Goal: Transaction & Acquisition: Purchase product/service

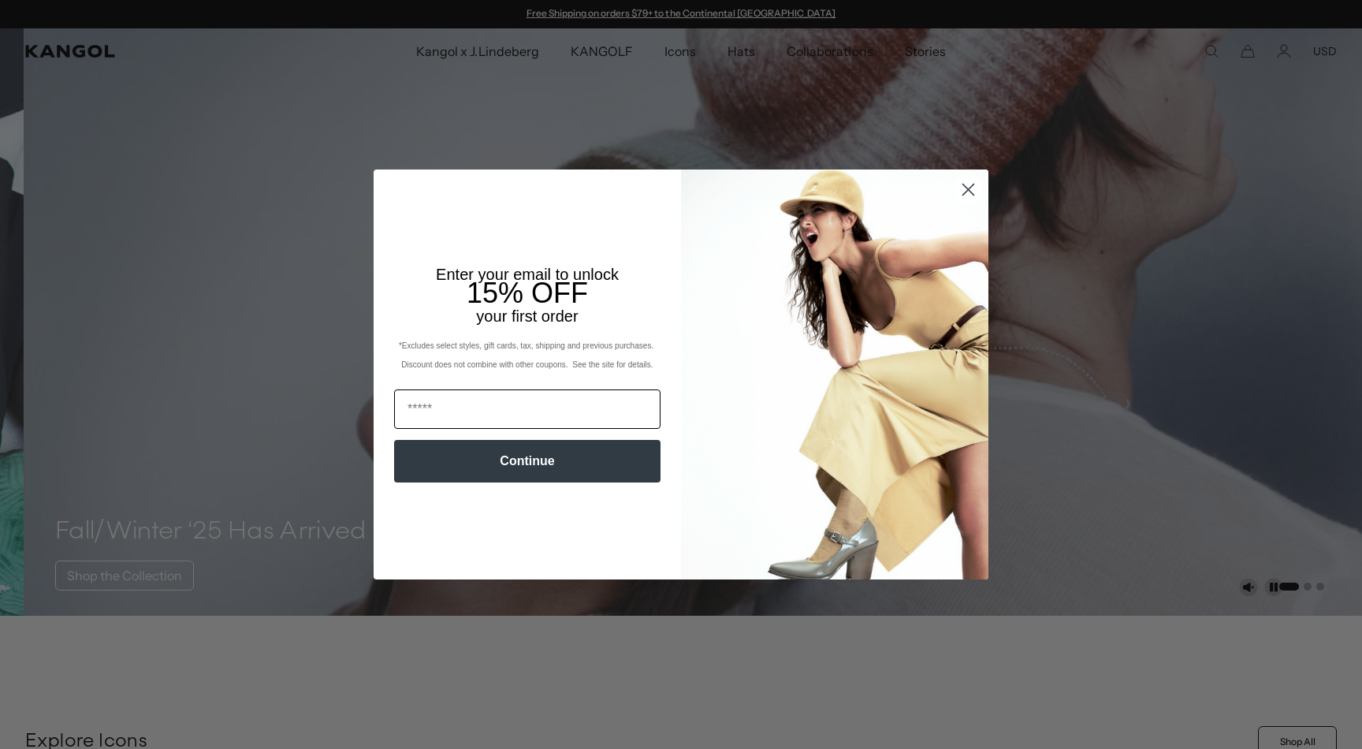
click at [427, 410] on input "Email" at bounding box center [527, 408] width 266 height 39
type input "**********"
click at [497, 455] on button "Continue" at bounding box center [527, 461] width 266 height 43
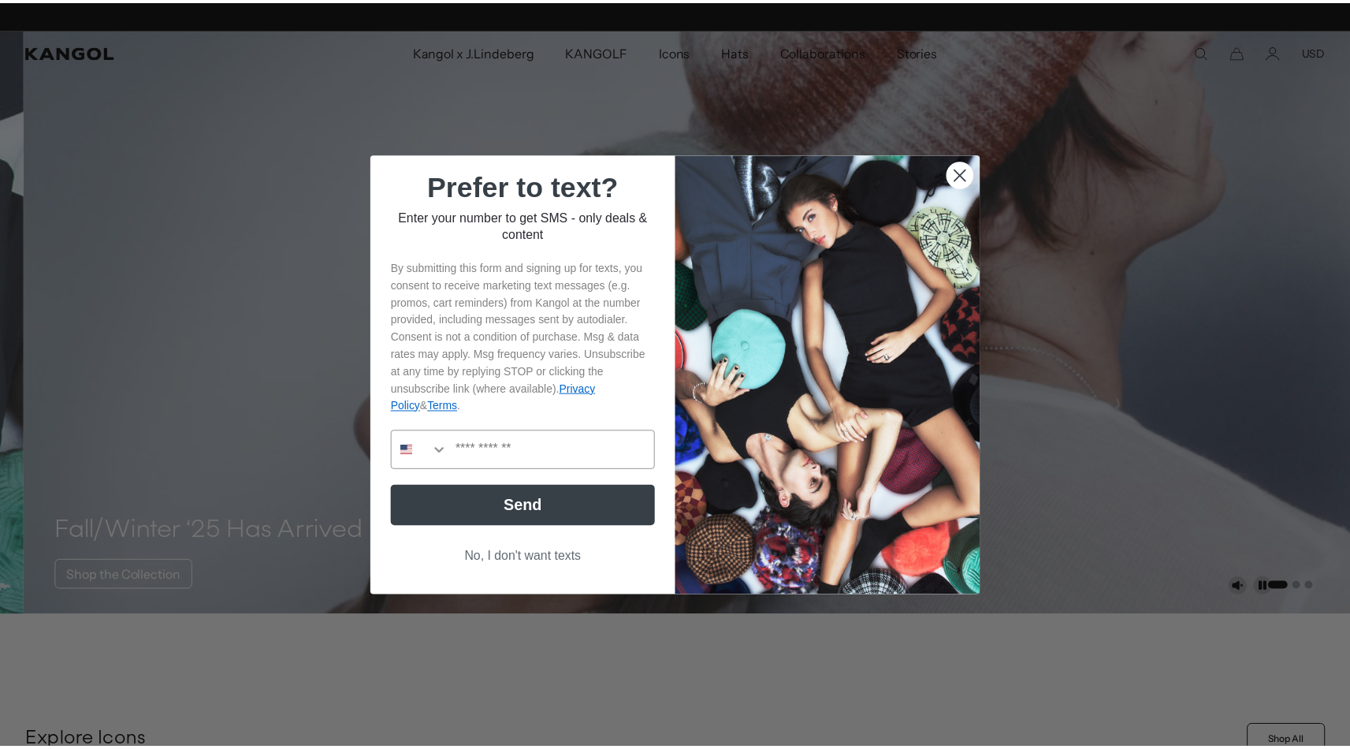
scroll to position [0, 0]
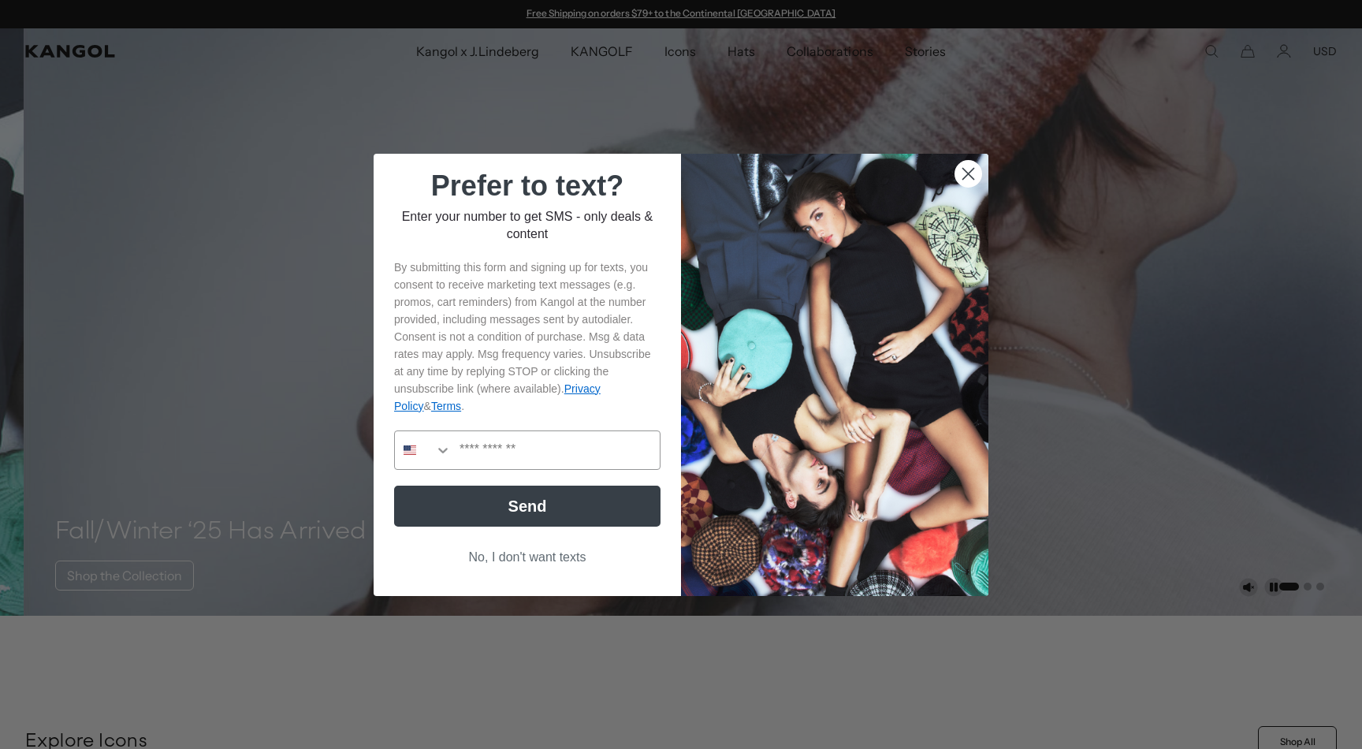
click at [543, 560] on button "No, I don't want texts" at bounding box center [527, 557] width 266 height 30
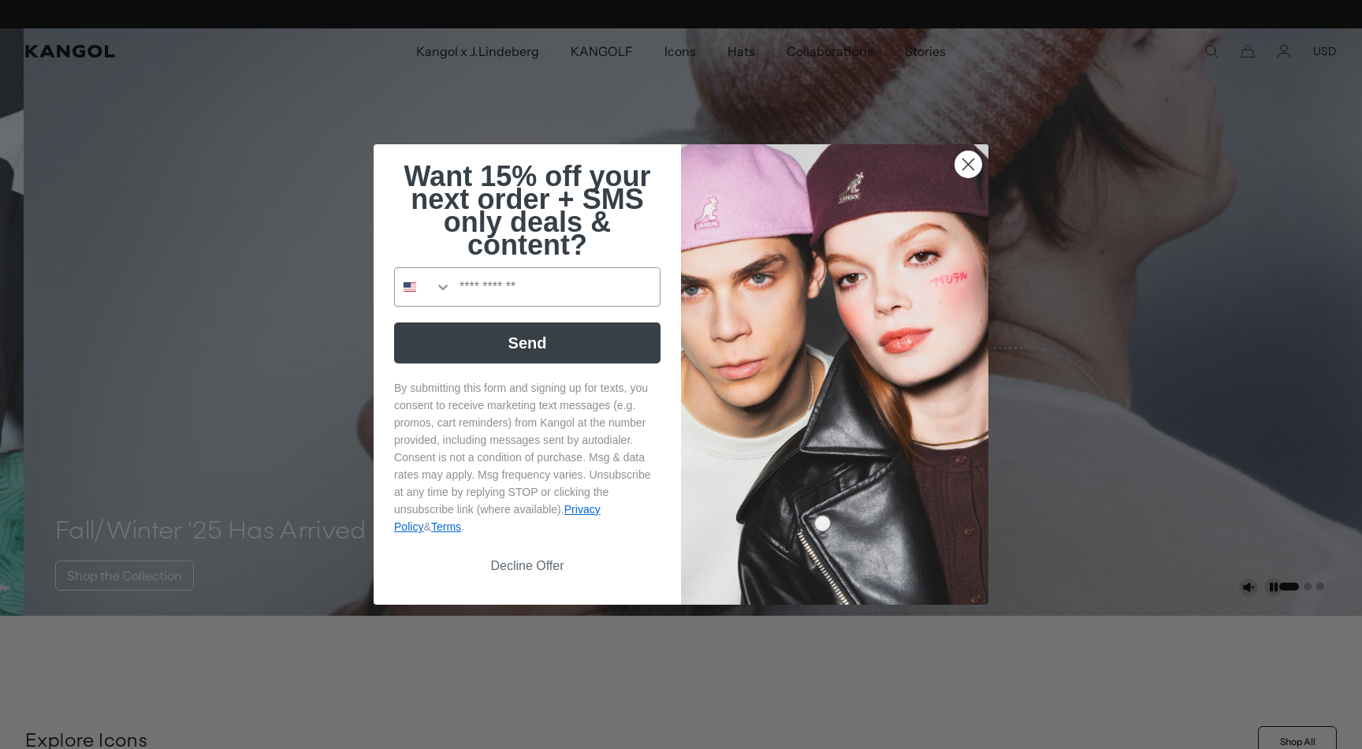
click at [963, 162] on icon "Close dialog" at bounding box center [968, 164] width 11 height 11
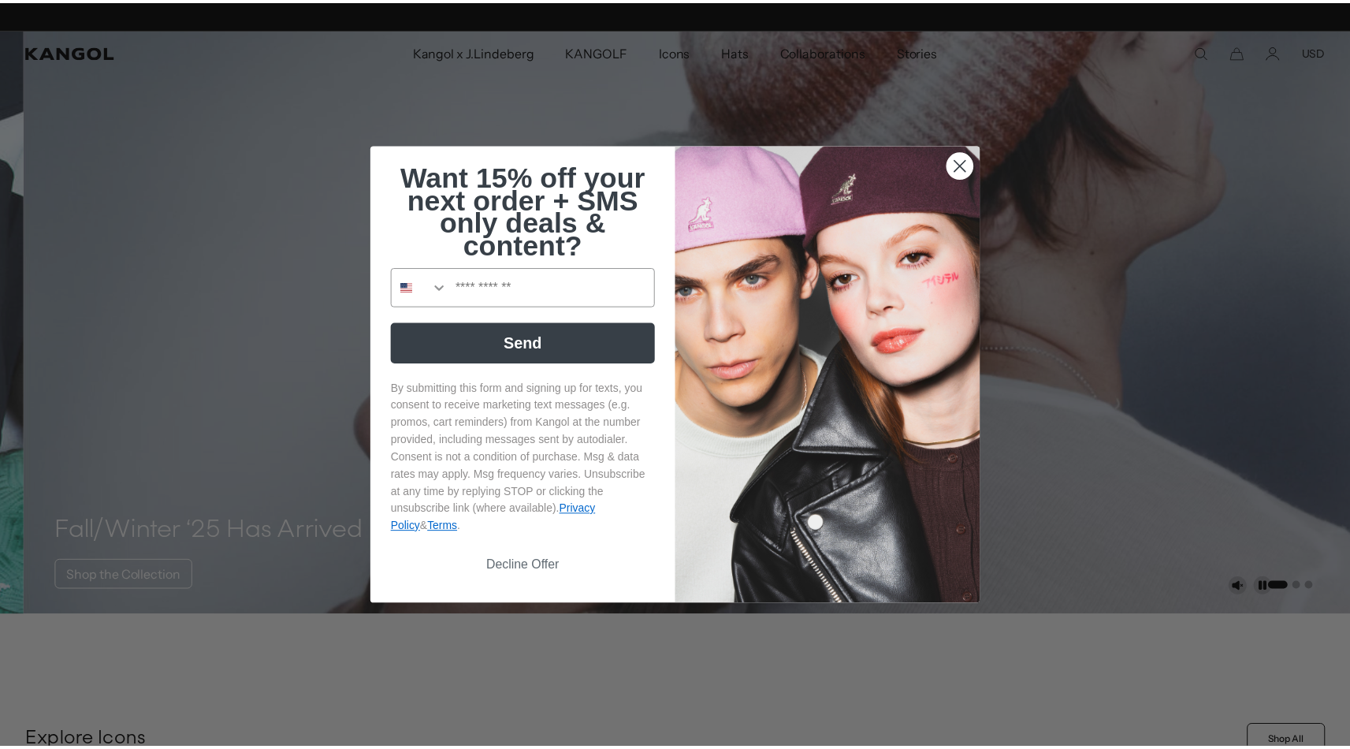
scroll to position [0, 325]
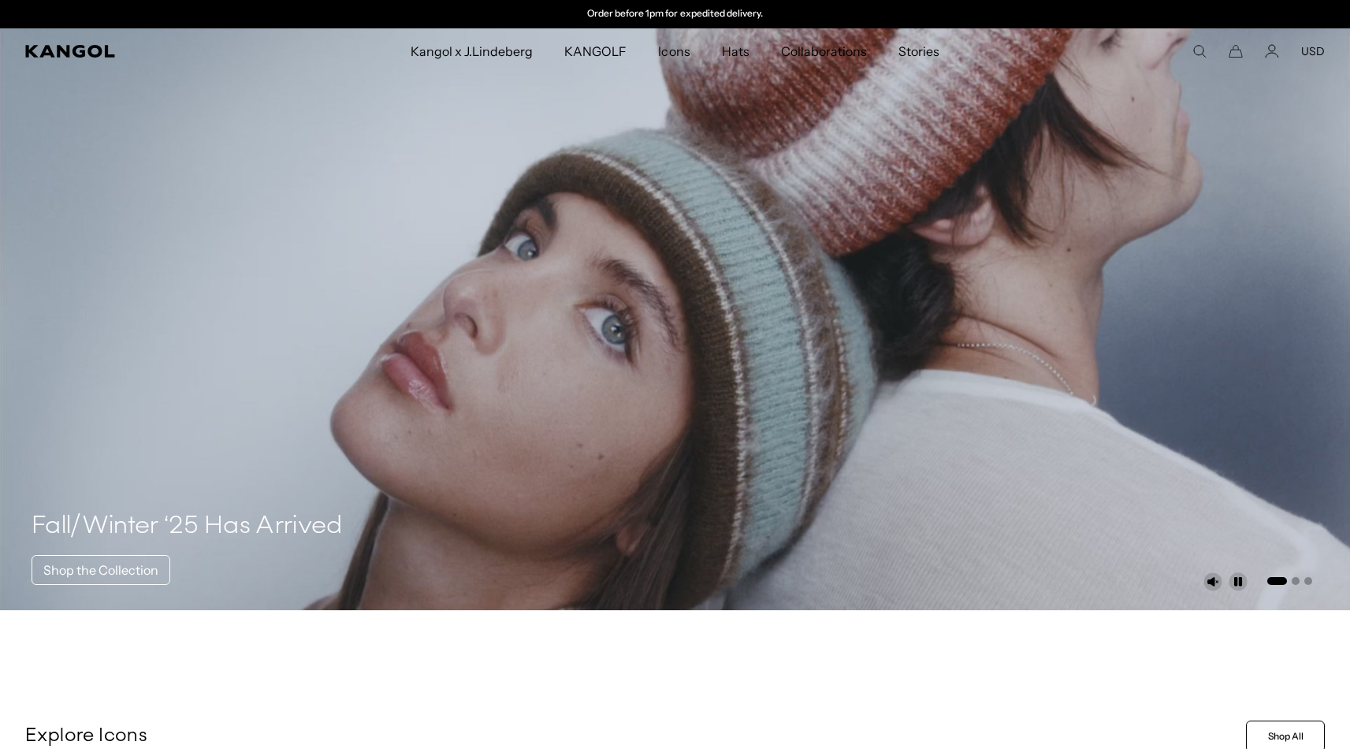
click at [1317, 48] on button "USD" at bounding box center [1313, 51] width 24 height 14
click at [1308, 102] on link "EUR" at bounding box center [1312, 103] width 22 height 14
click at [1200, 50] on icon "Search here" at bounding box center [1201, 51] width 14 height 14
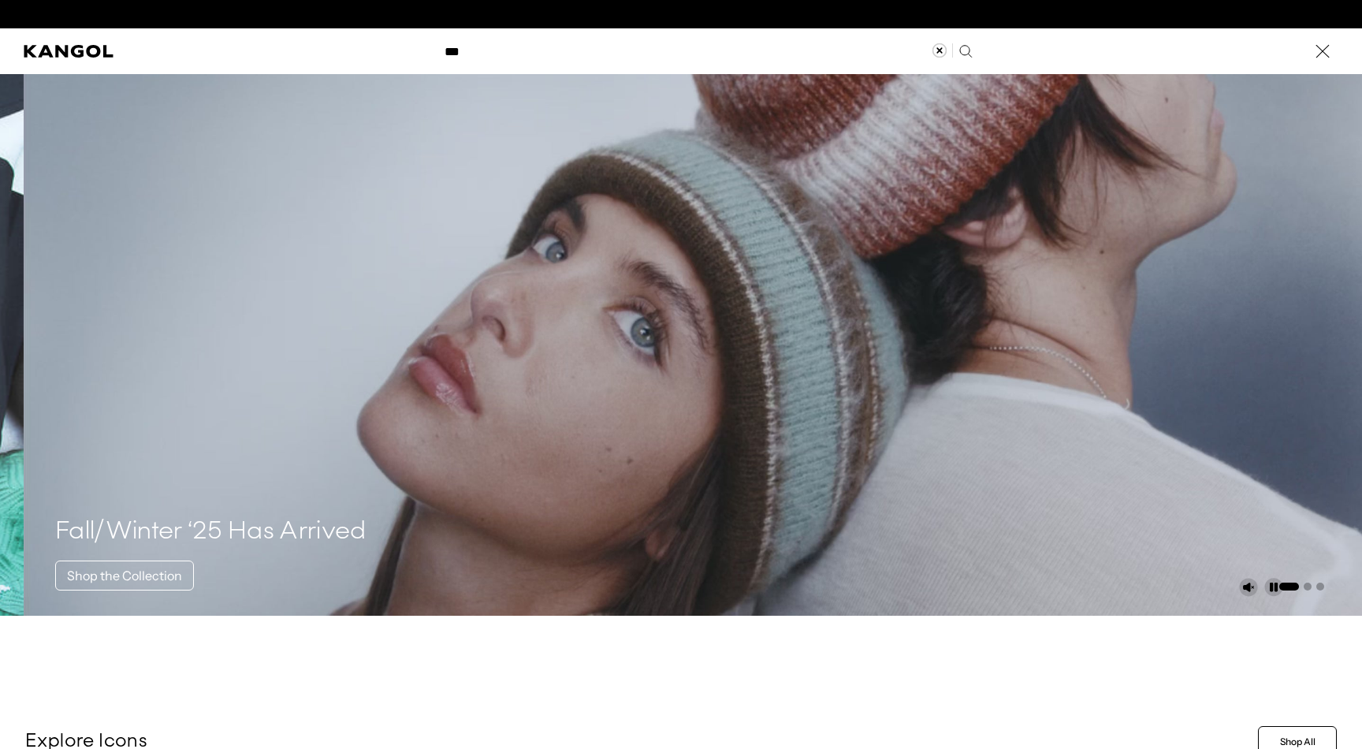
scroll to position [0, 325]
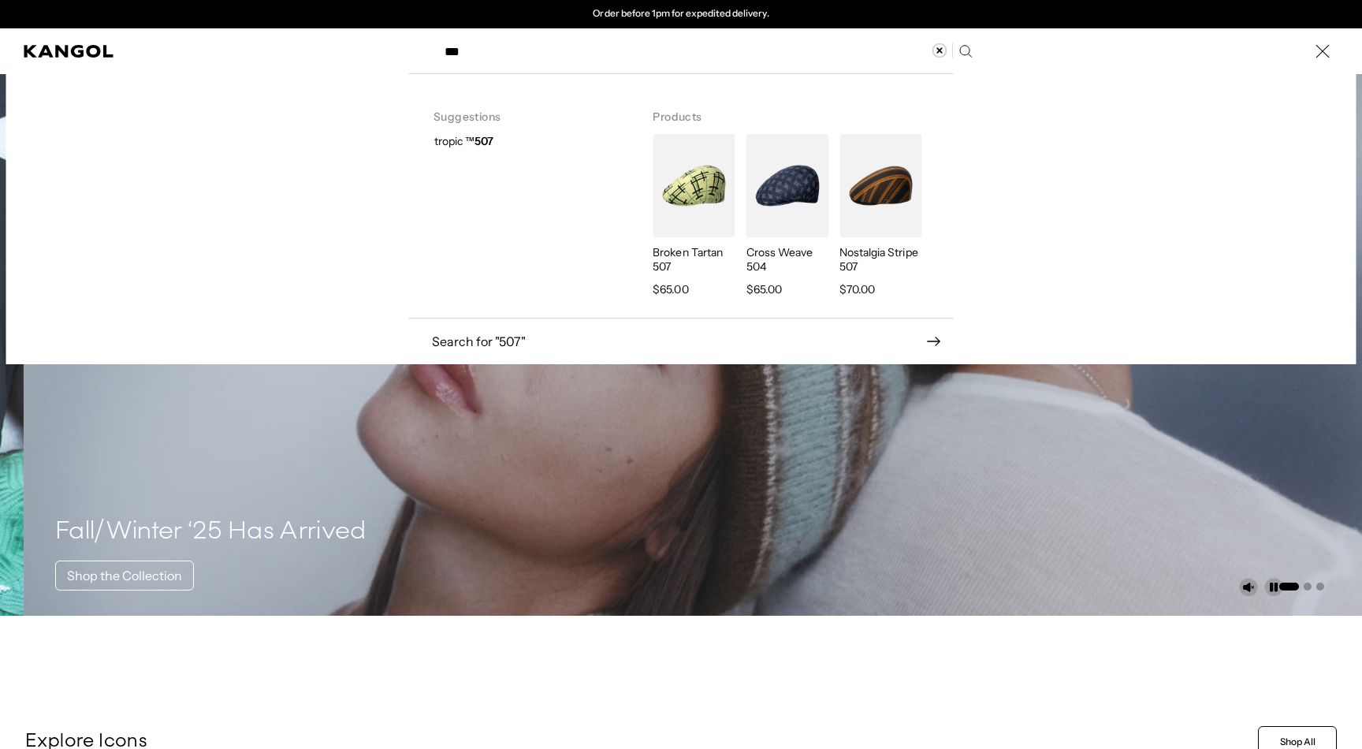
click at [968, 47] on input "***" at bounding box center [707, 51] width 545 height 39
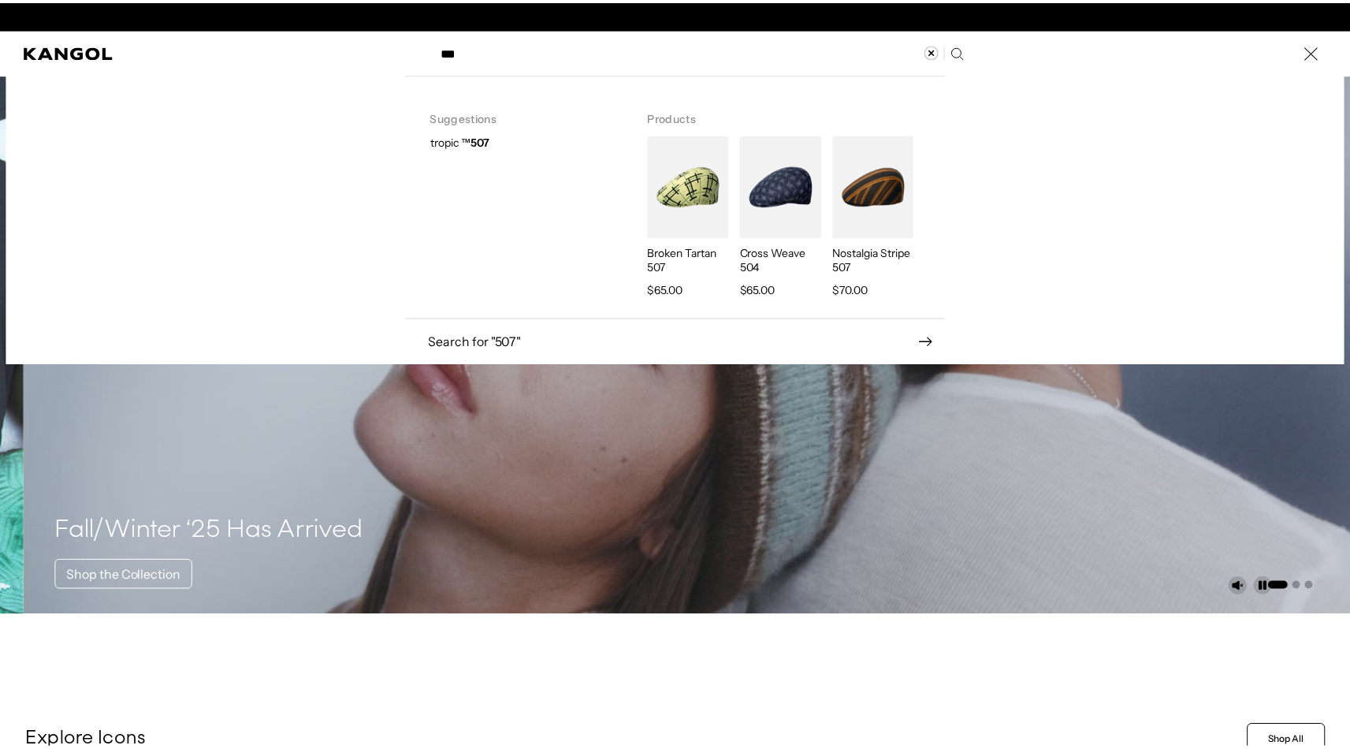
scroll to position [0, 0]
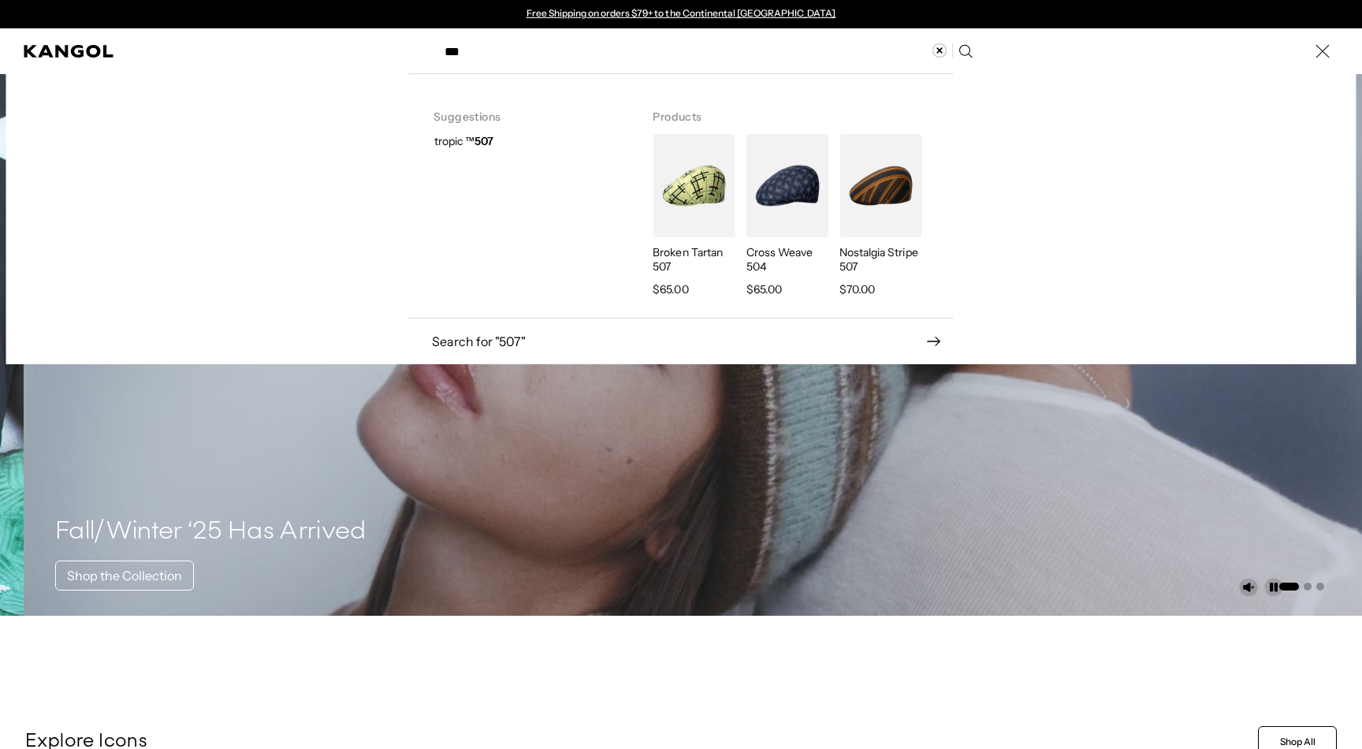
type input "***"
click at [958, 50] on icon "Search here" at bounding box center [965, 50] width 15 height 15
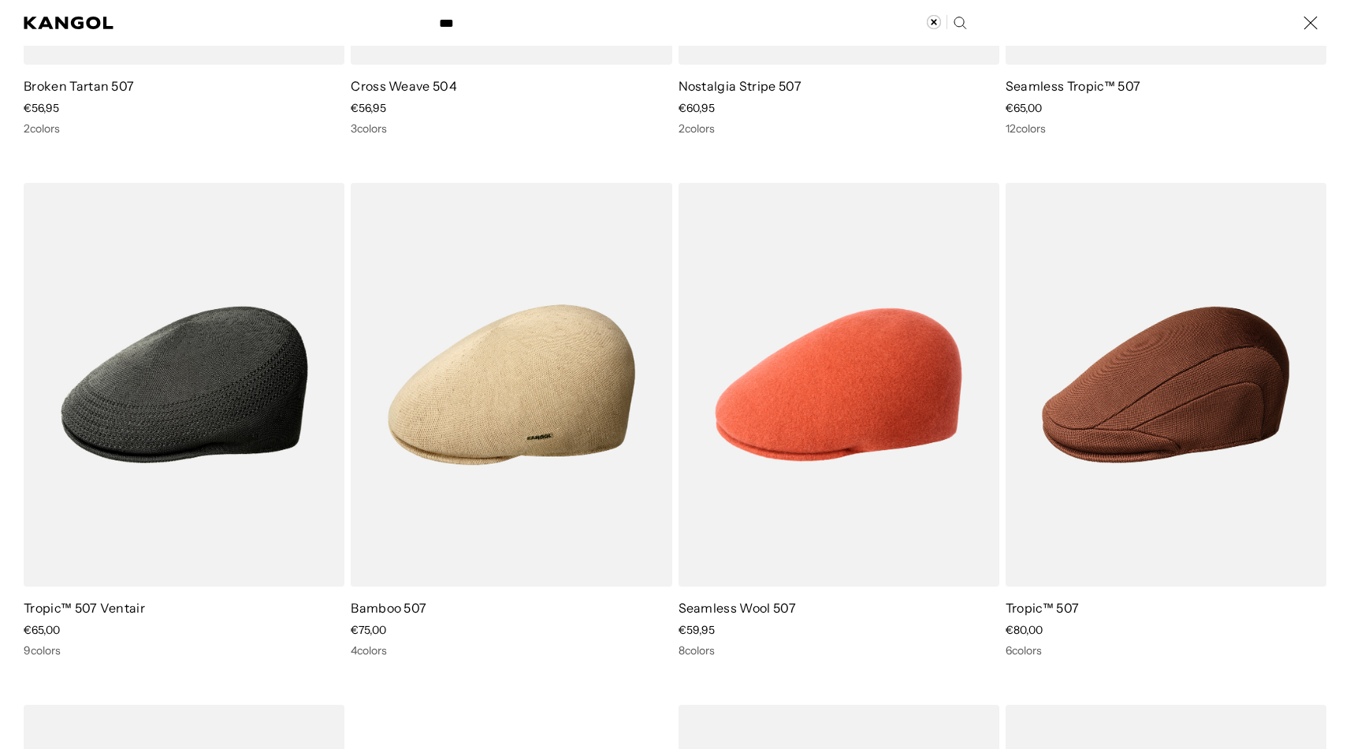
click at [0, 23] on div "Search here" at bounding box center [0, 23] width 0 height 0
click at [0, 0] on img at bounding box center [0, 0] width 0 height 0
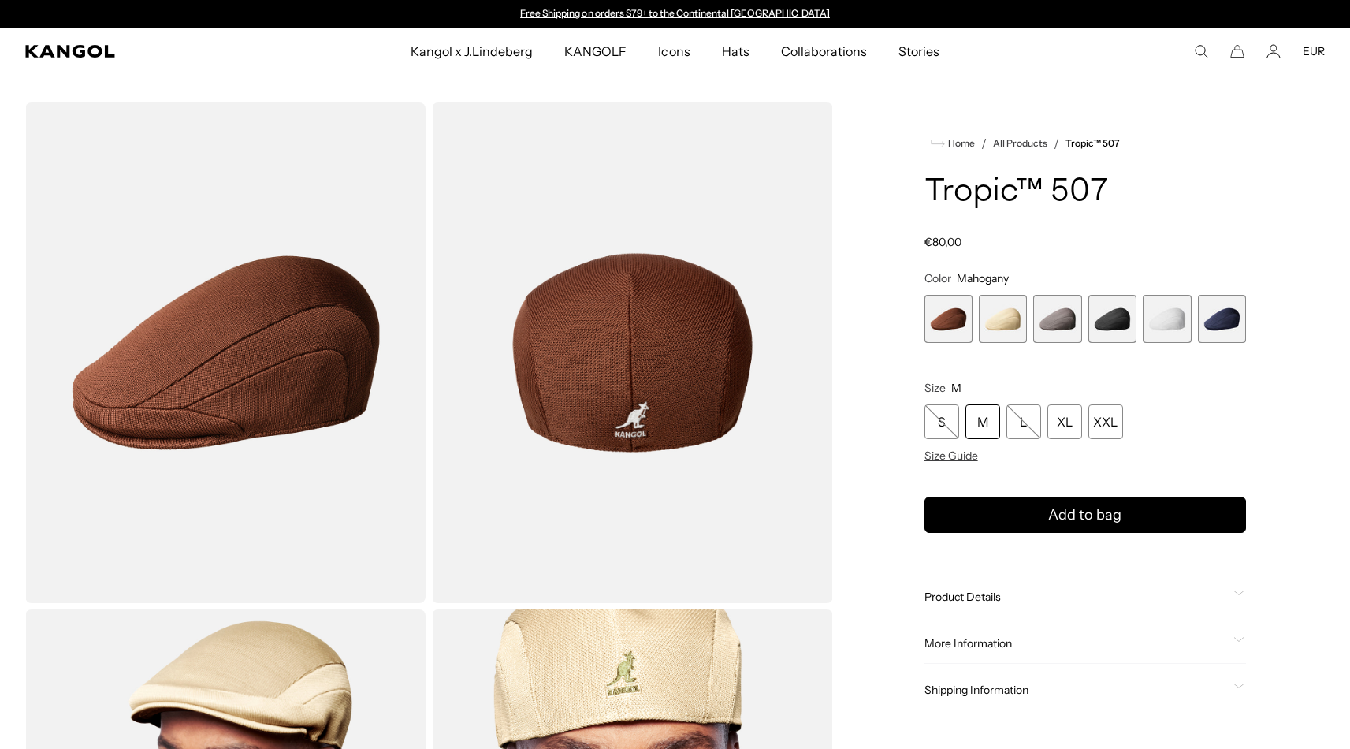
click at [945, 324] on span "1 of 6" at bounding box center [948, 319] width 48 height 48
click at [991, 429] on div "M" at bounding box center [982, 421] width 35 height 35
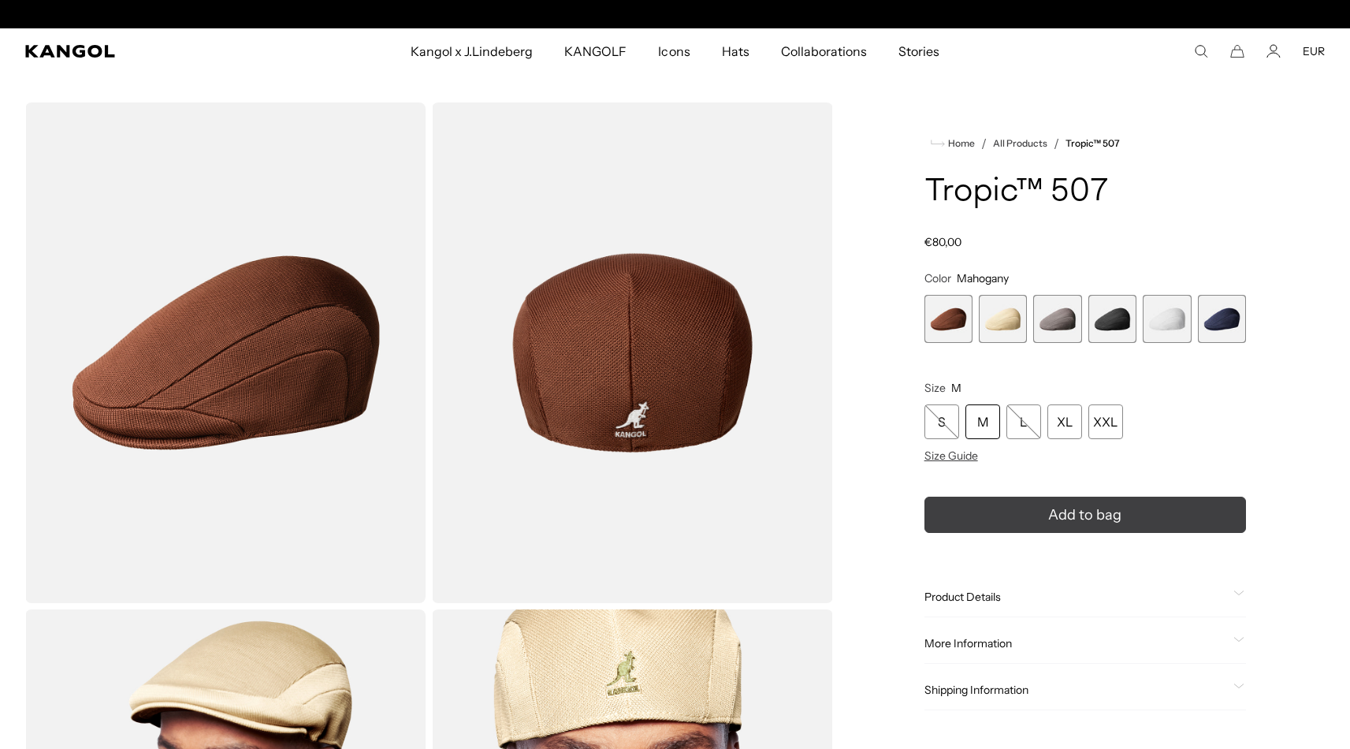
scroll to position [0, 325]
click at [1013, 512] on button "Add to bag" at bounding box center [1085, 515] width 322 height 36
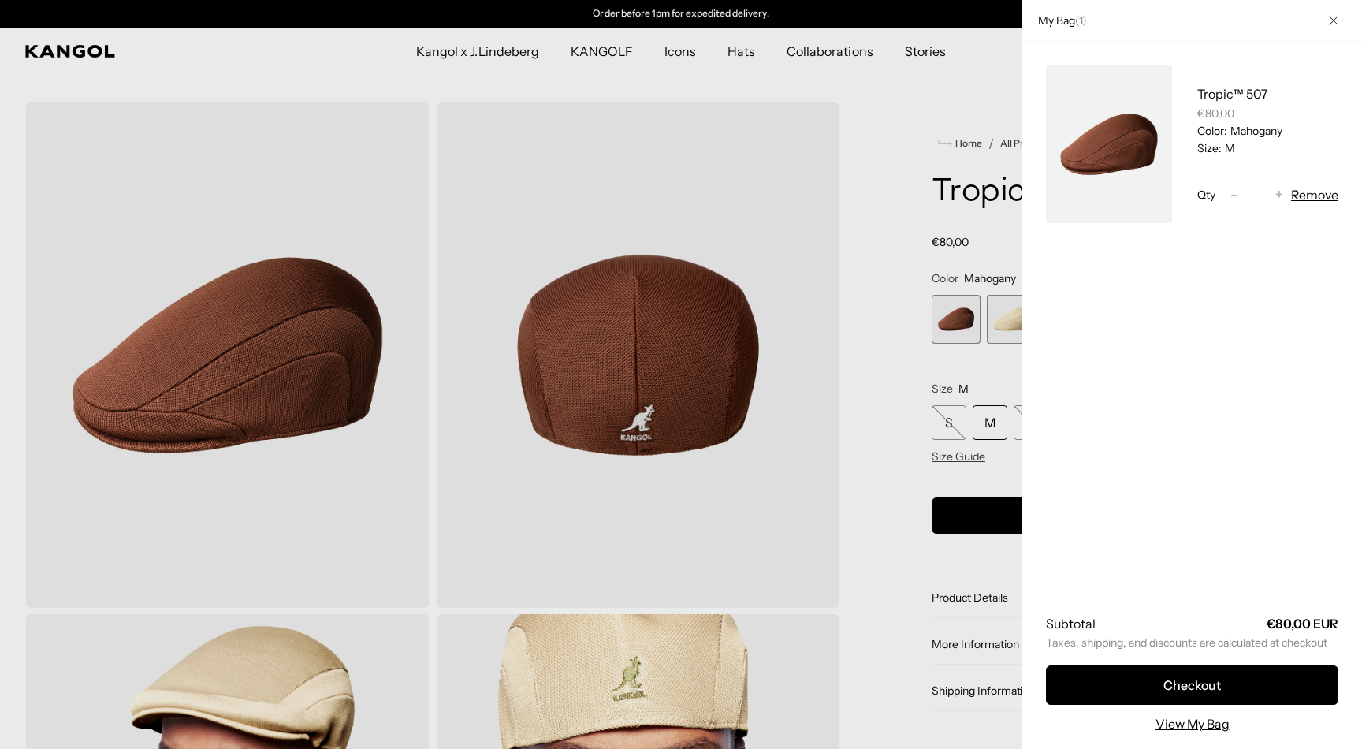
click at [934, 396] on div at bounding box center [681, 374] width 1362 height 749
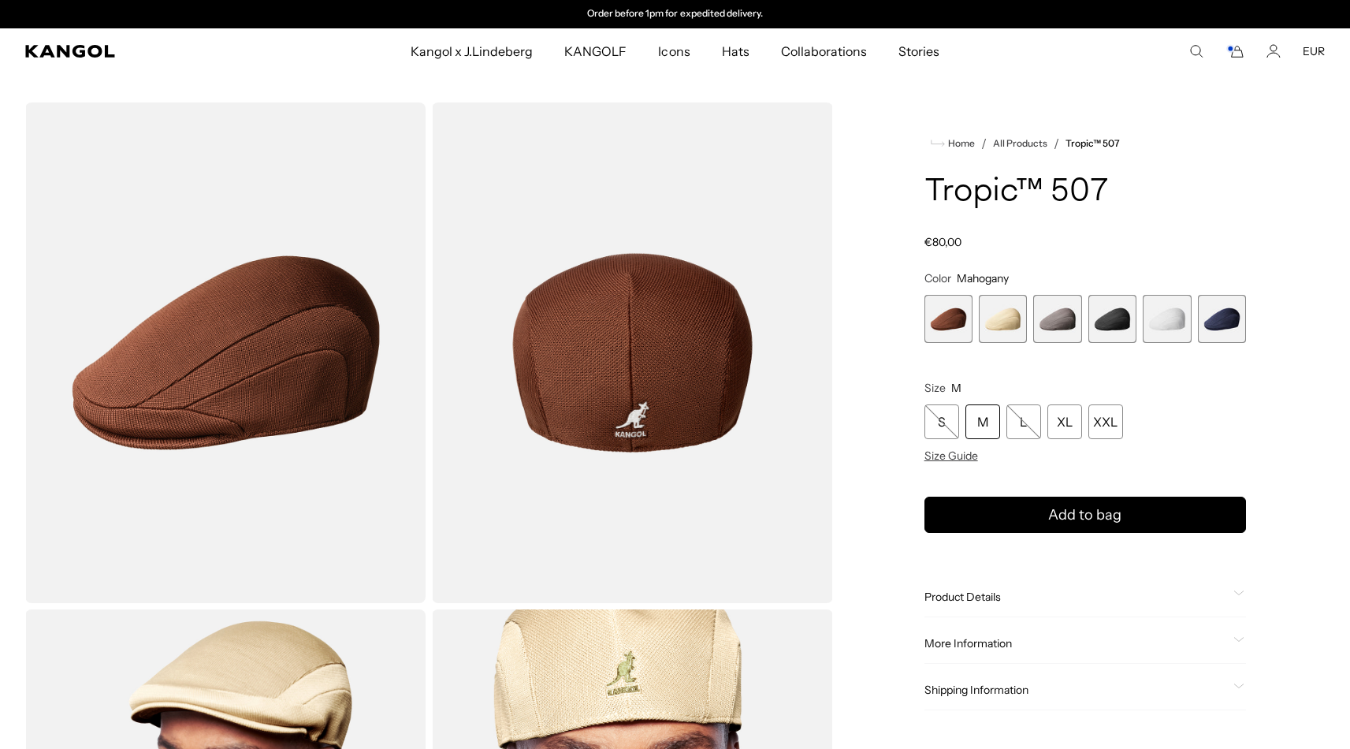
click at [1063, 318] on span "3 of 6" at bounding box center [1057, 319] width 48 height 48
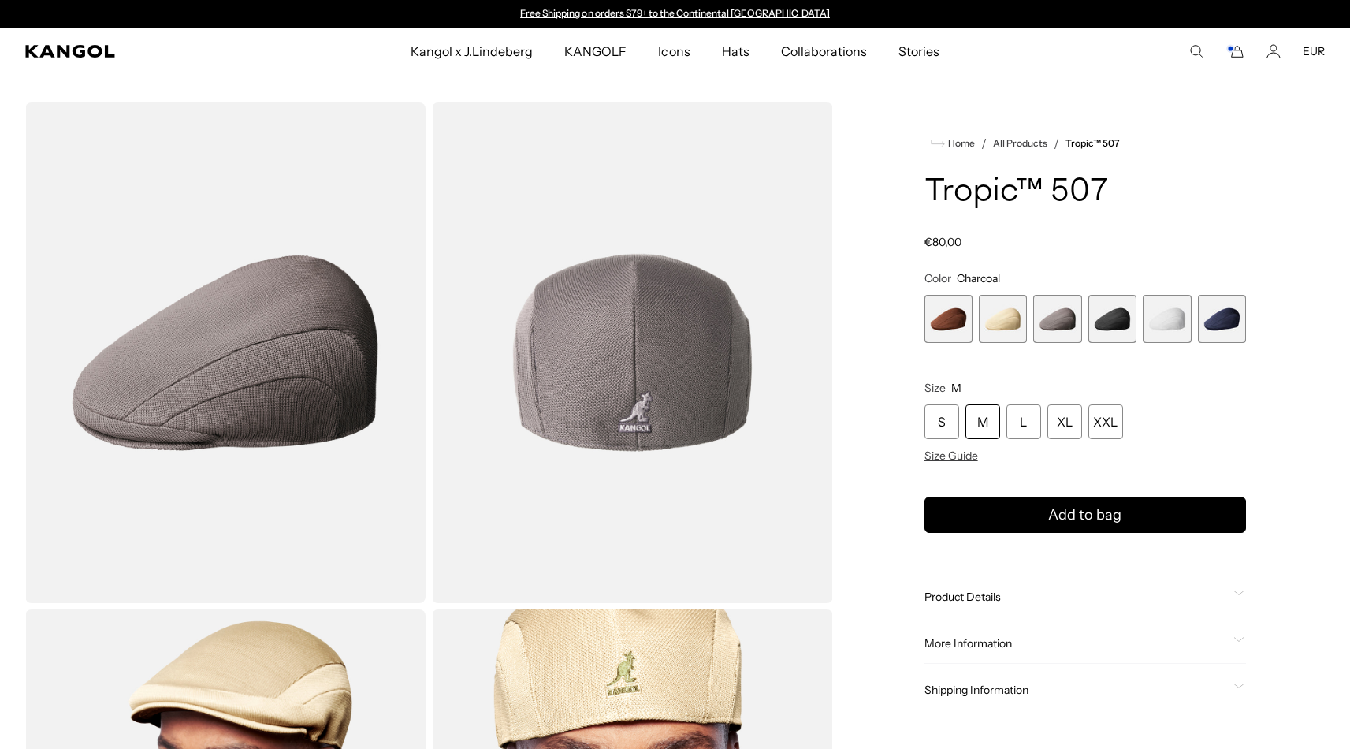
click at [991, 431] on div "M" at bounding box center [982, 421] width 35 height 35
click at [1033, 515] on button "Add to bag" at bounding box center [1085, 515] width 322 height 36
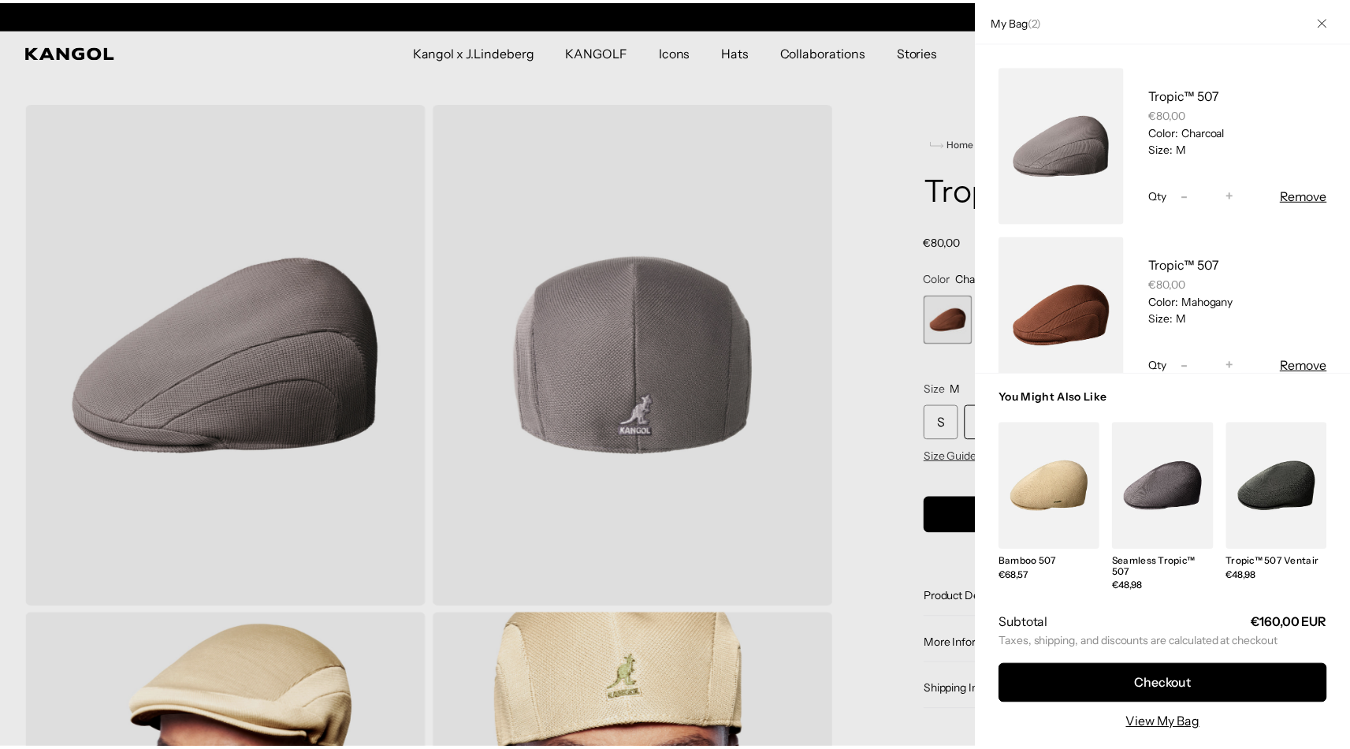
scroll to position [0, 325]
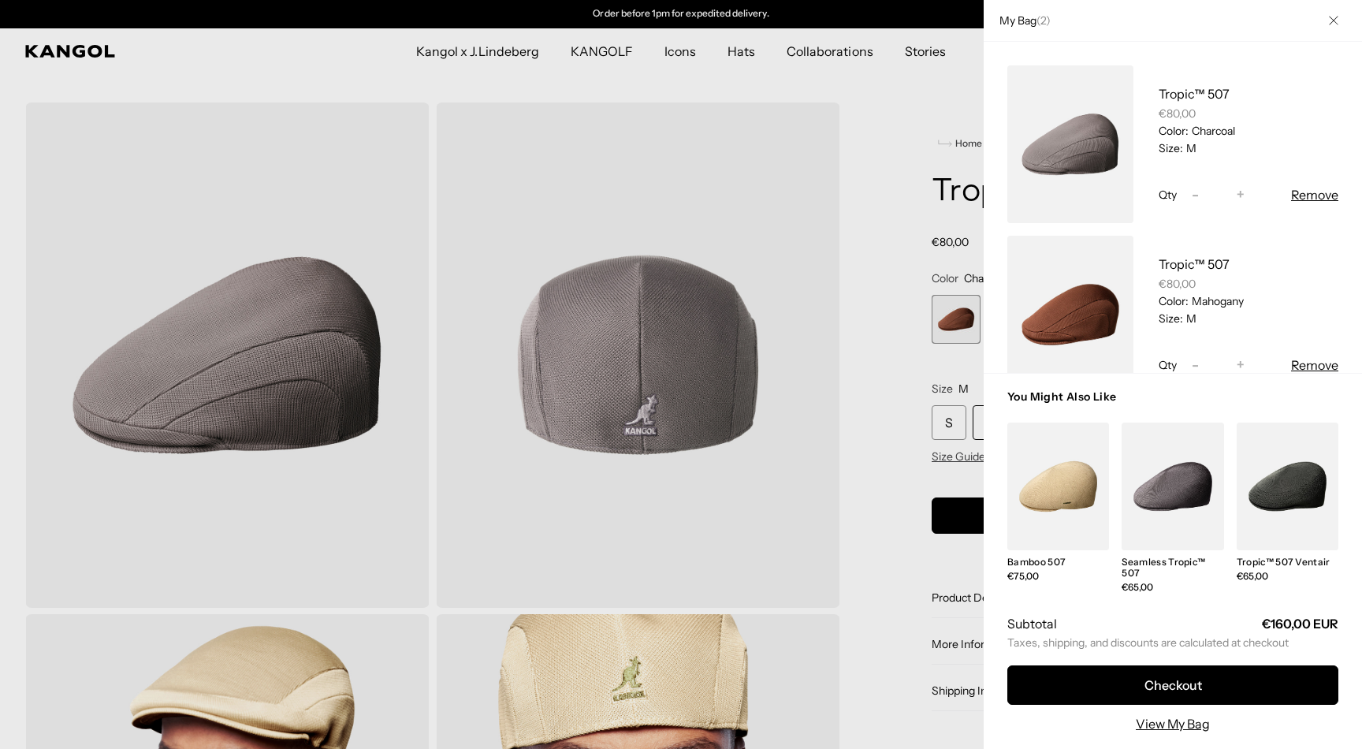
click at [948, 366] on div at bounding box center [681, 374] width 1362 height 749
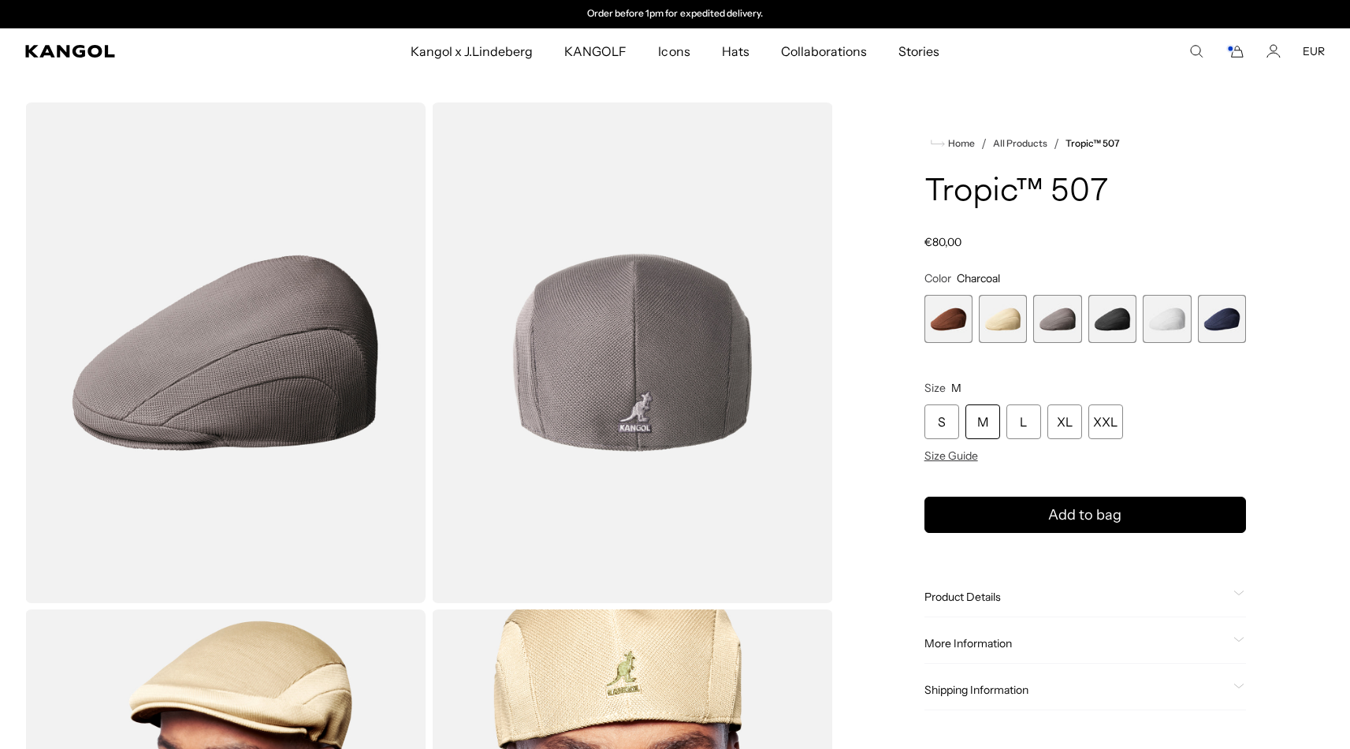
click at [1110, 330] on span "4 of 6" at bounding box center [1112, 319] width 48 height 48
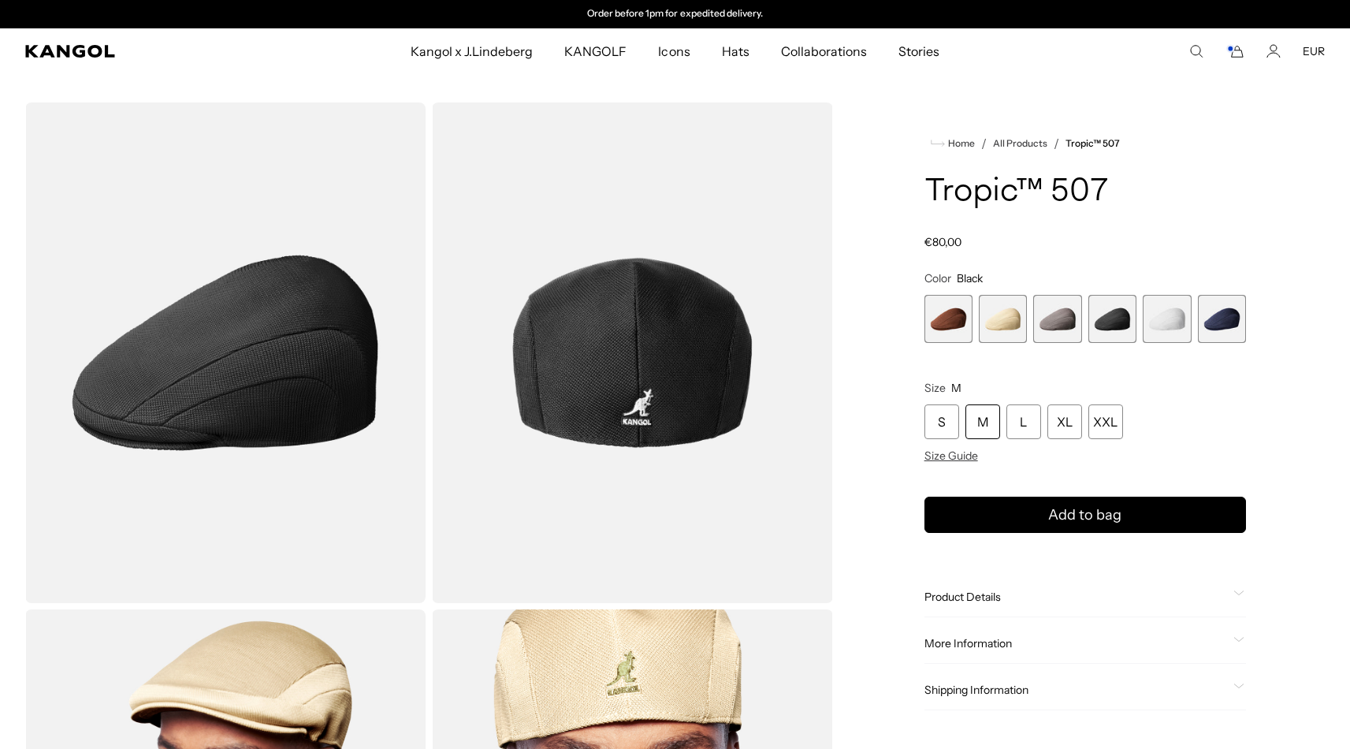
click at [975, 422] on div "M" at bounding box center [982, 421] width 35 height 35
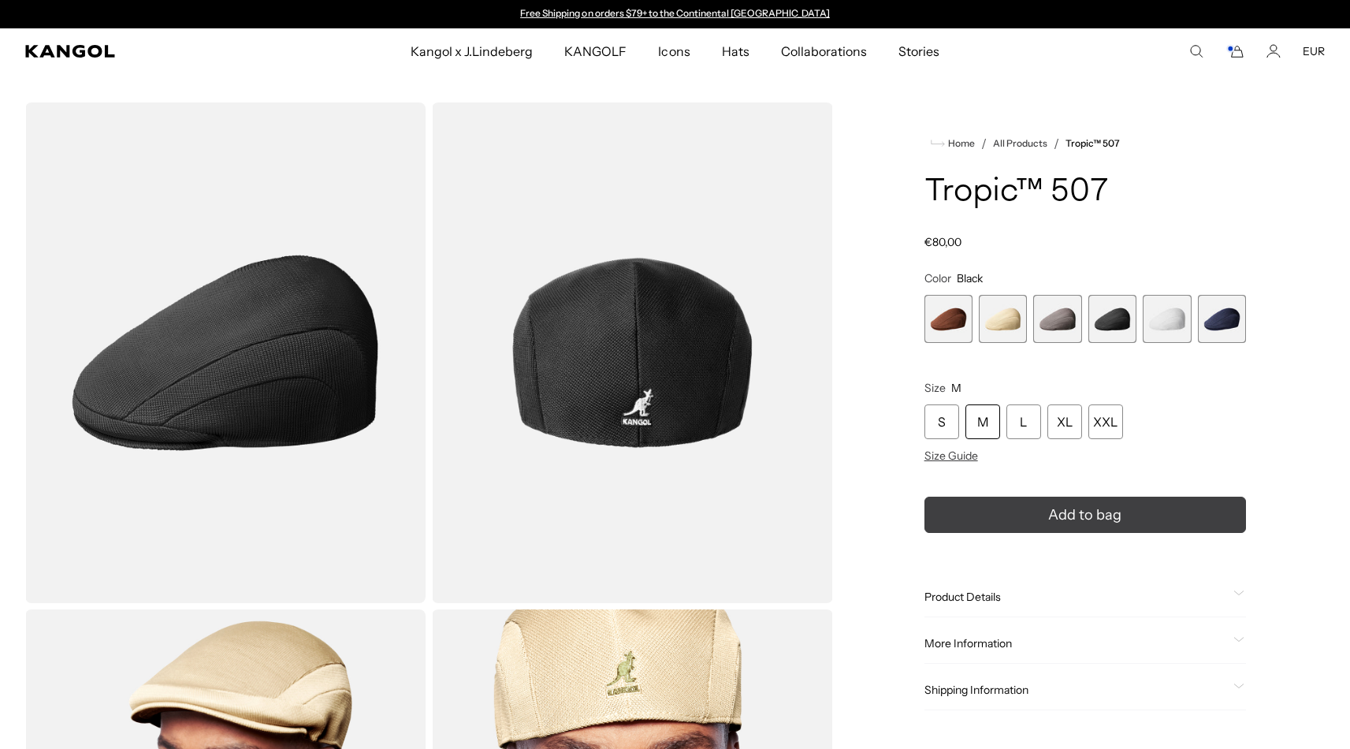
click at [1014, 514] on button "Add to bag" at bounding box center [1085, 515] width 322 height 36
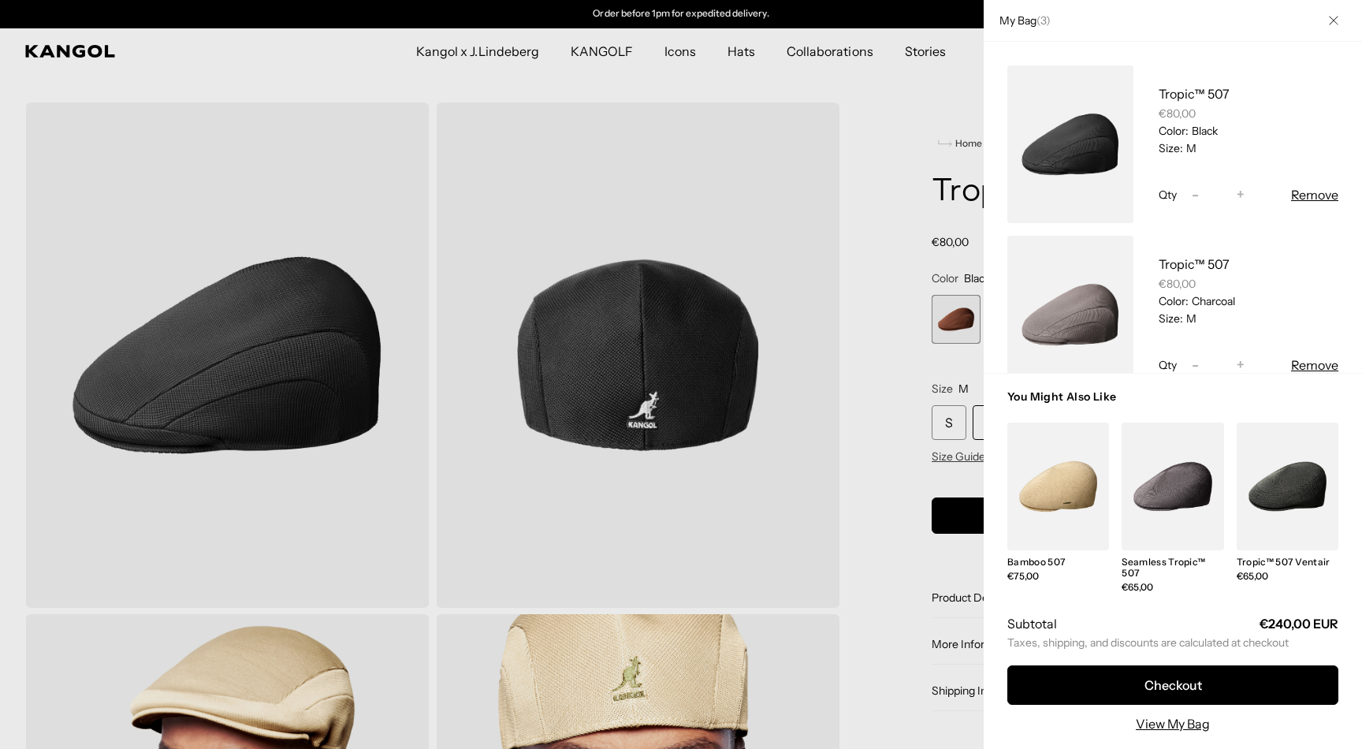
click at [887, 270] on div at bounding box center [681, 374] width 1362 height 749
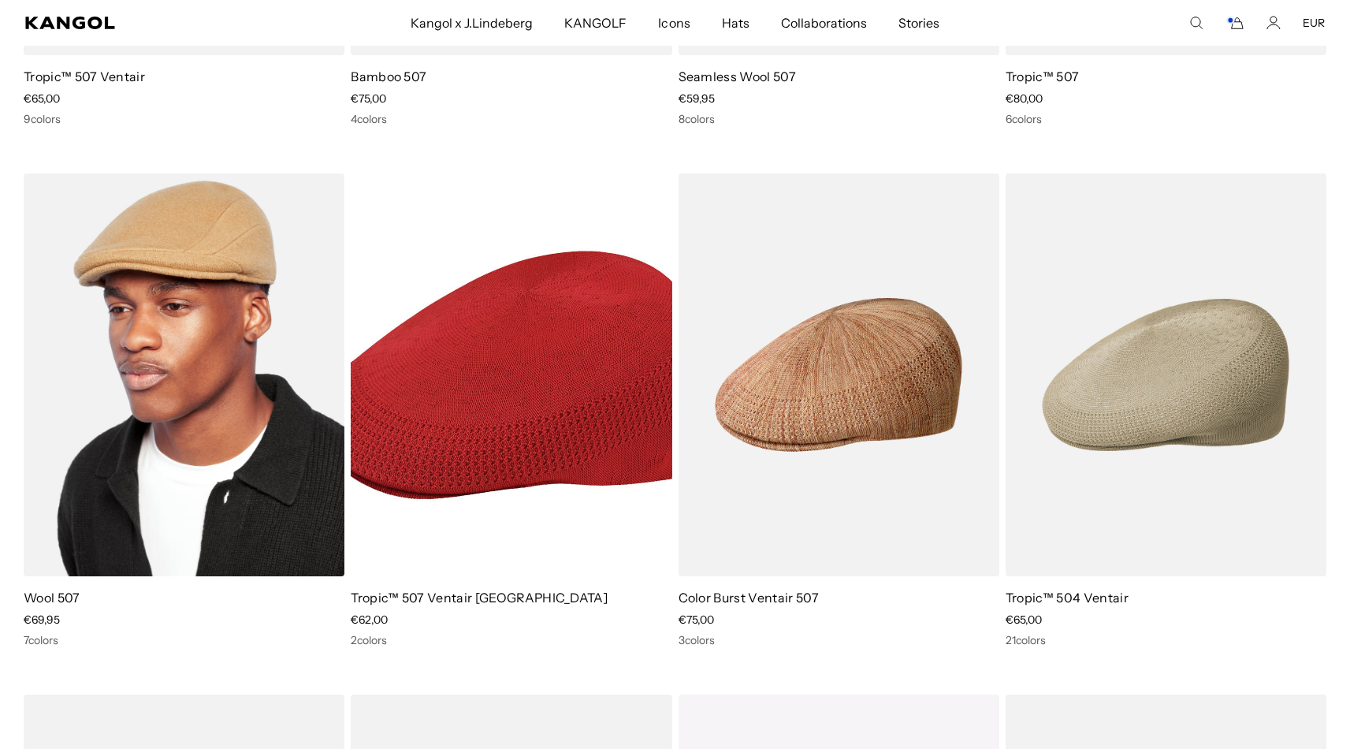
click at [172, 420] on img at bounding box center [184, 374] width 321 height 403
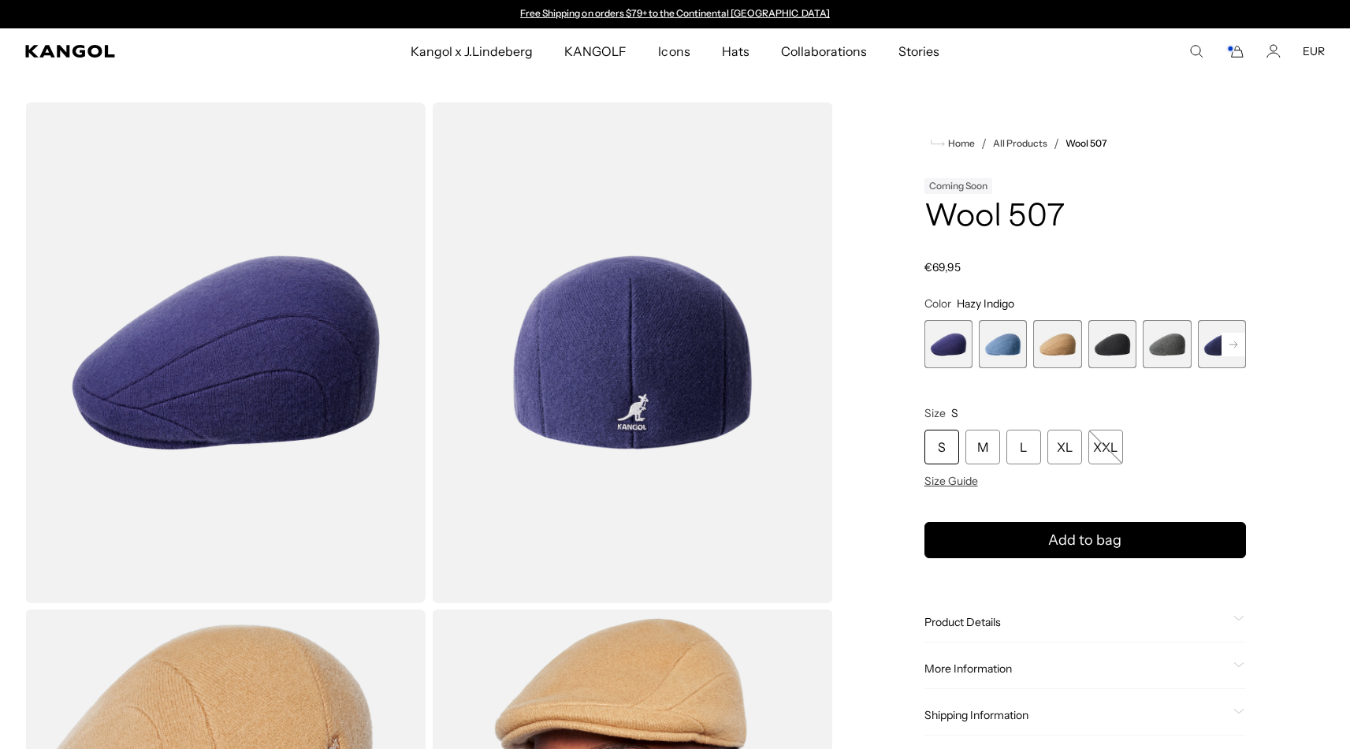
click at [957, 344] on span "1 of 7" at bounding box center [948, 344] width 48 height 48
click at [947, 346] on span "1 of 7" at bounding box center [948, 344] width 48 height 48
click at [990, 448] on div "M" at bounding box center [982, 447] width 35 height 35
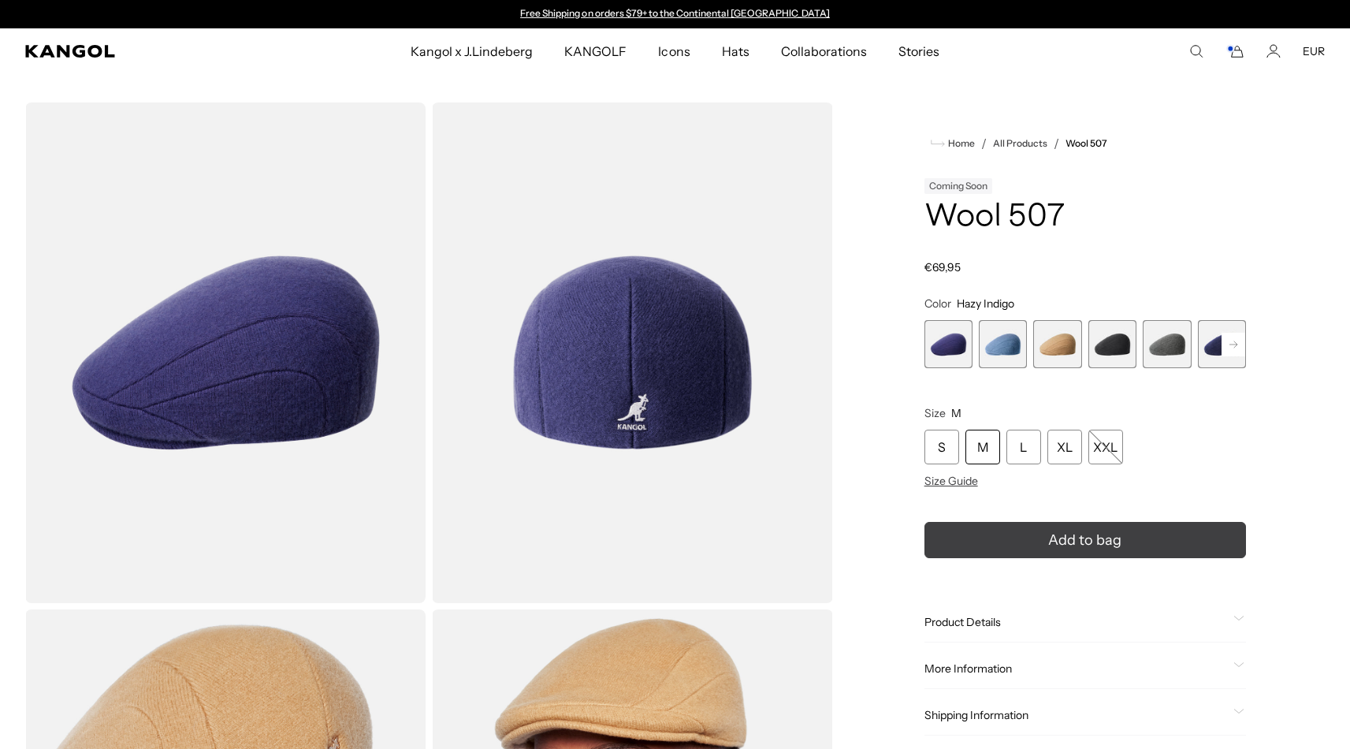
click at [1036, 542] on button "Add to bag" at bounding box center [1085, 540] width 322 height 36
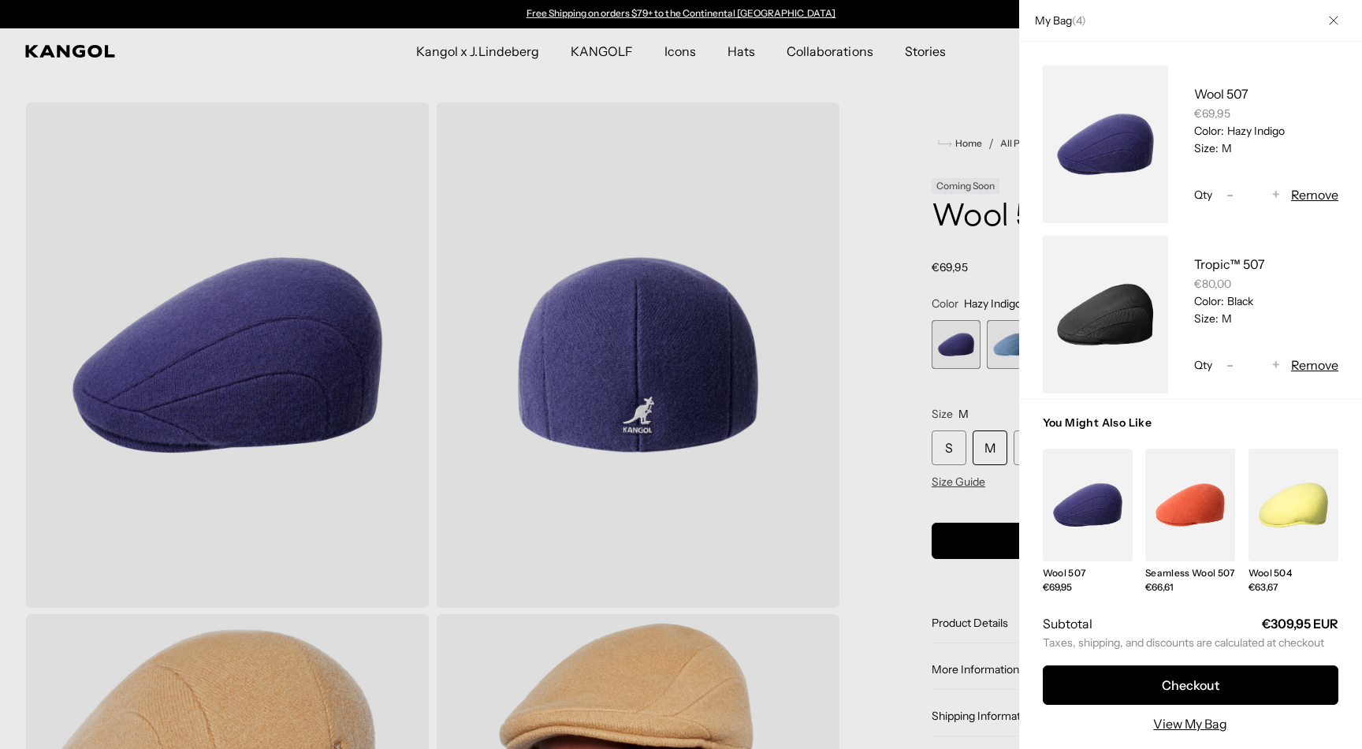
click at [898, 386] on div at bounding box center [681, 374] width 1362 height 749
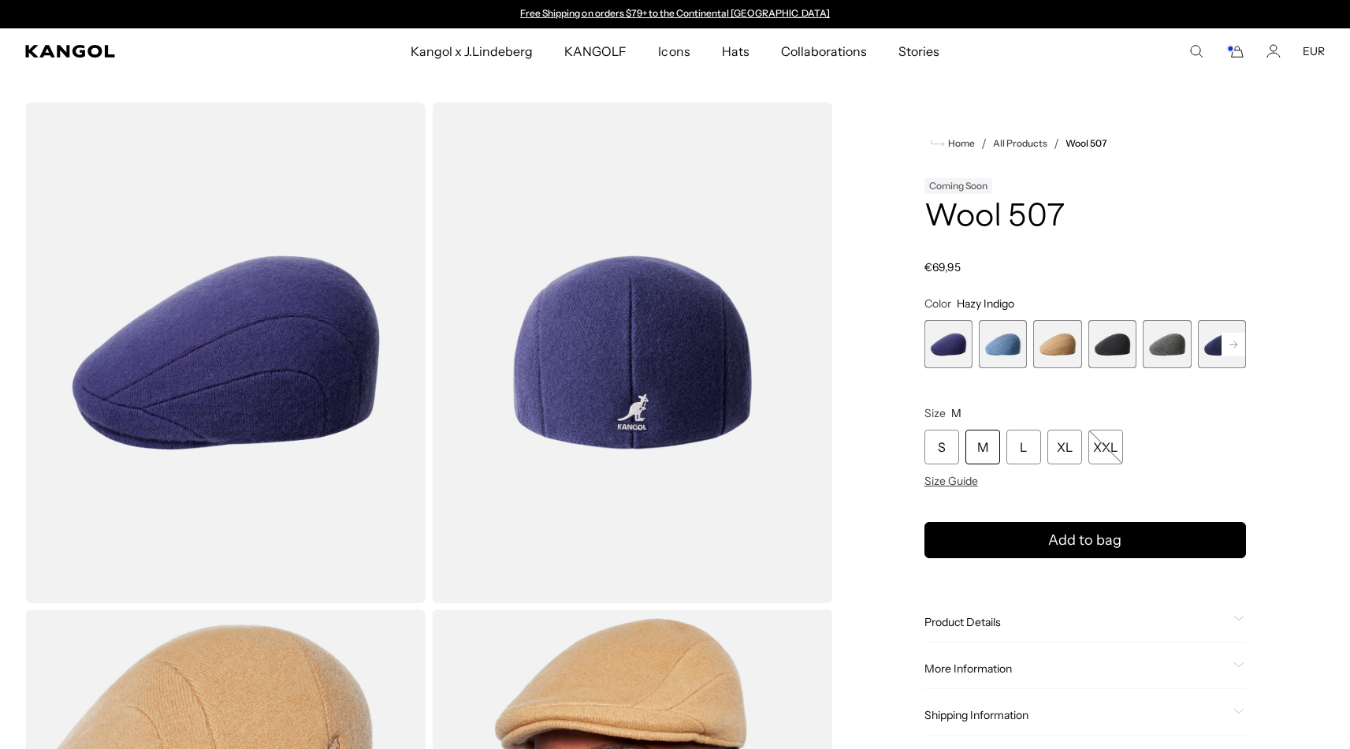
click at [1111, 348] on span "4 of 7" at bounding box center [1112, 344] width 48 height 48
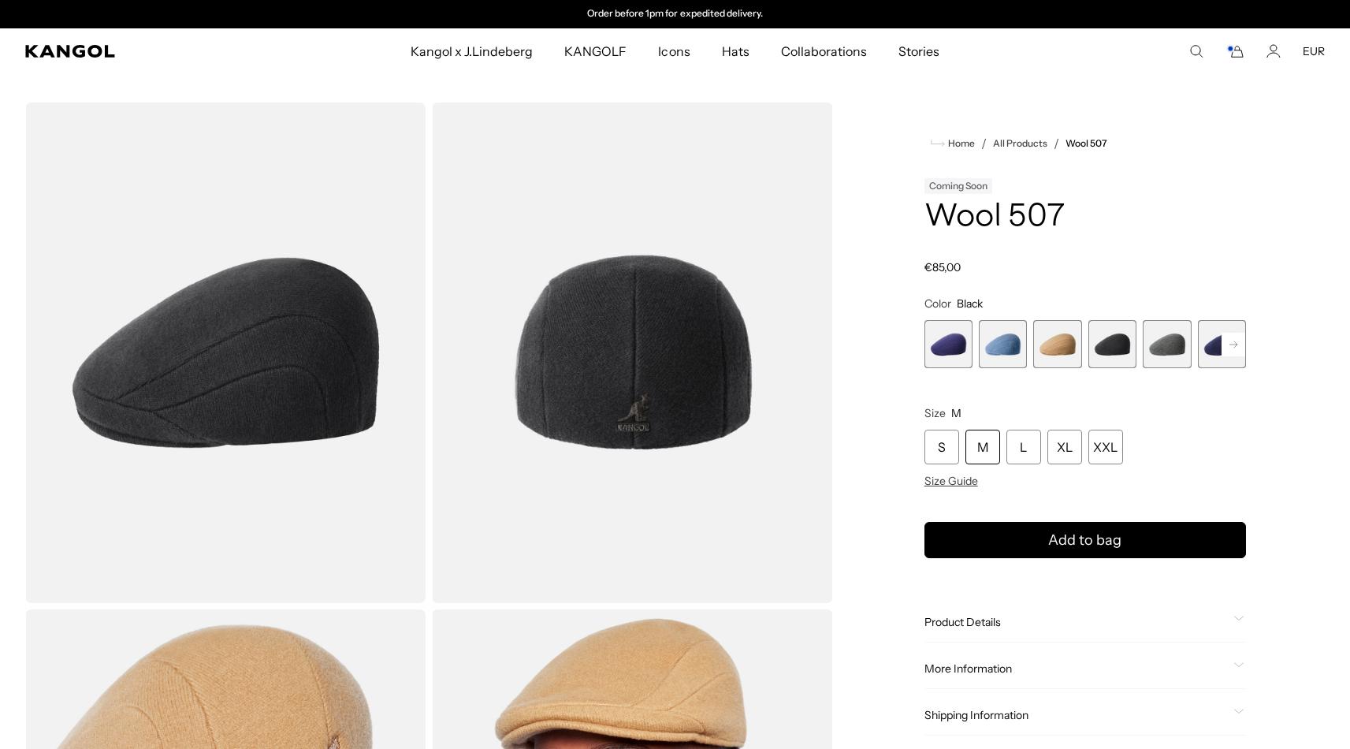
click at [983, 455] on div "M" at bounding box center [982, 447] width 35 height 35
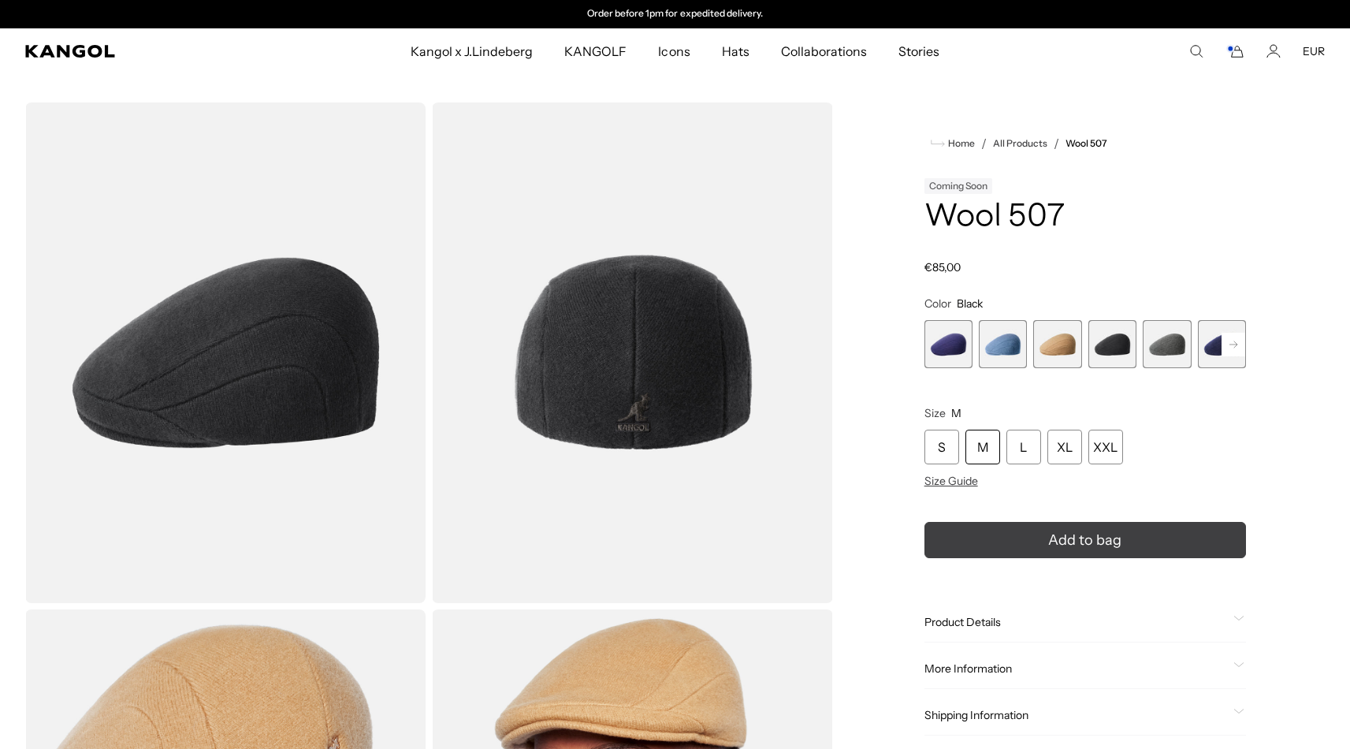
click at [1036, 537] on button "Add to bag" at bounding box center [1085, 540] width 322 height 36
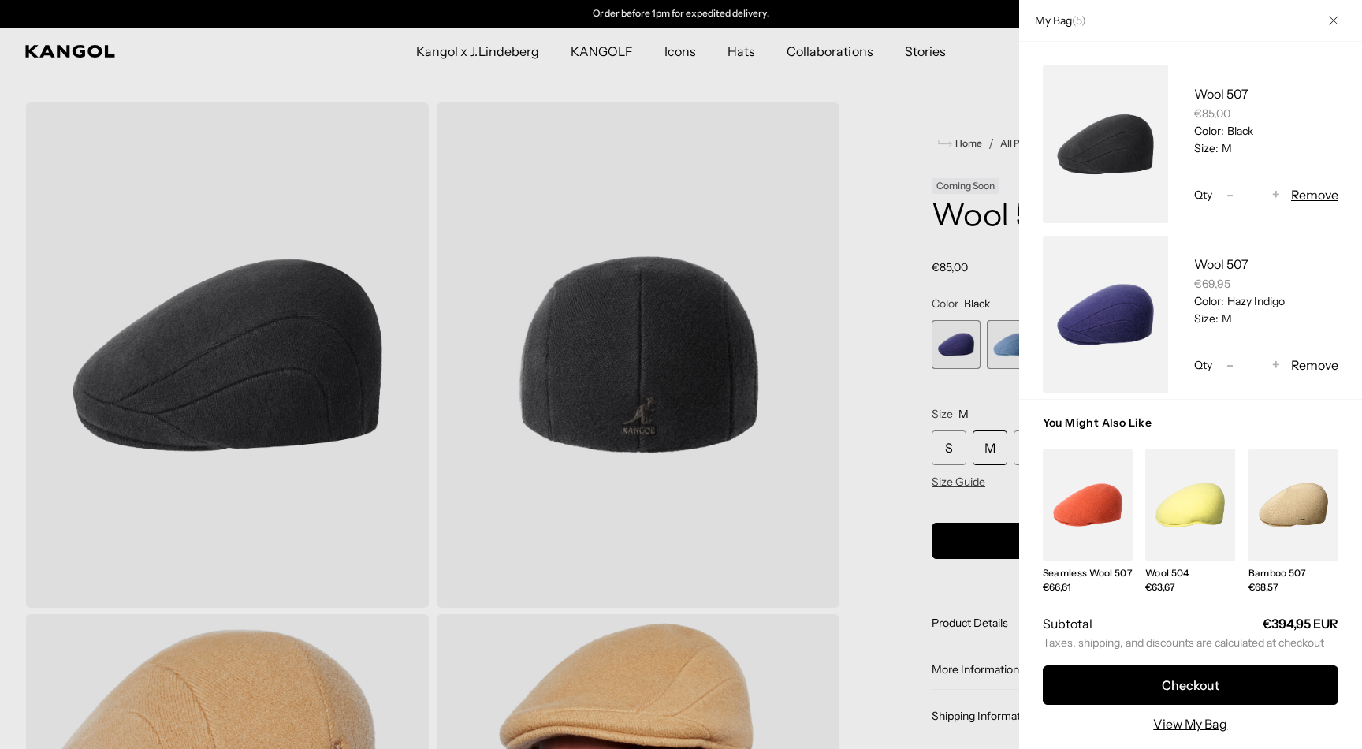
click at [898, 395] on div at bounding box center [681, 374] width 1362 height 749
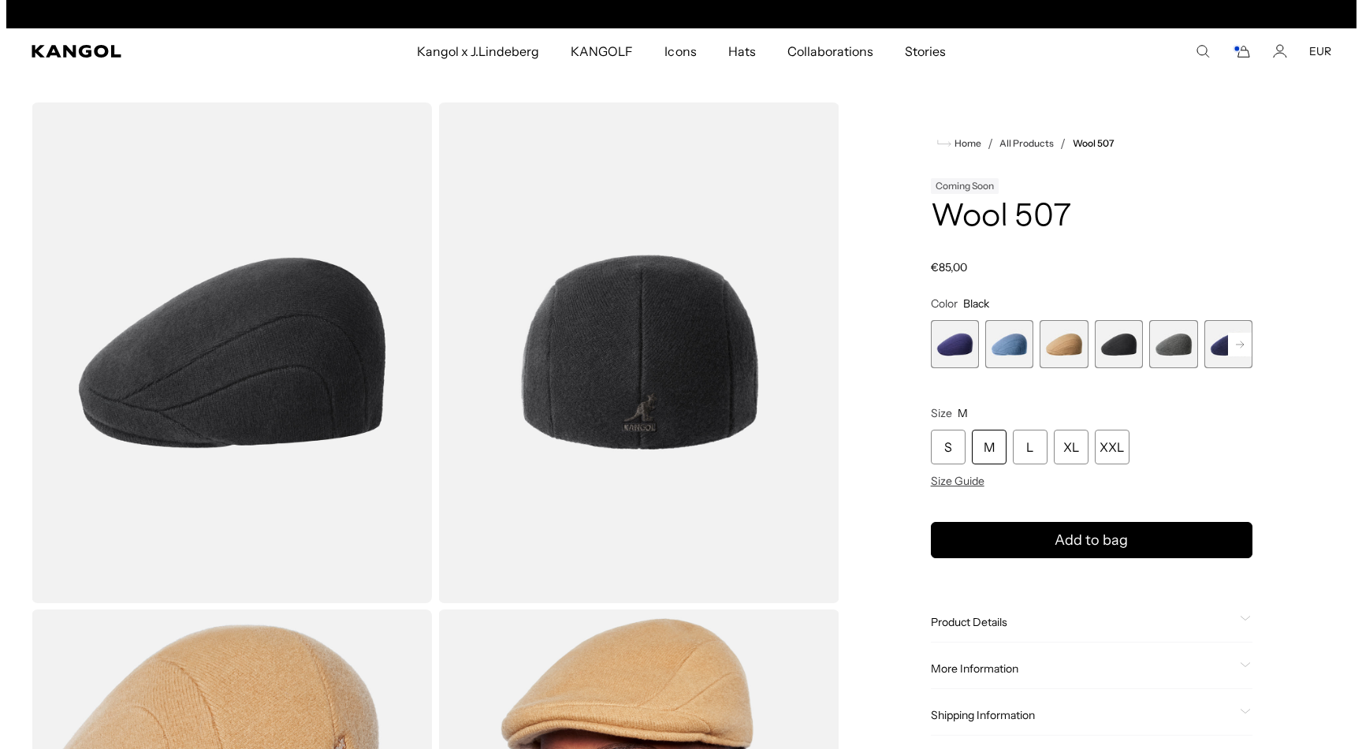
scroll to position [0, 0]
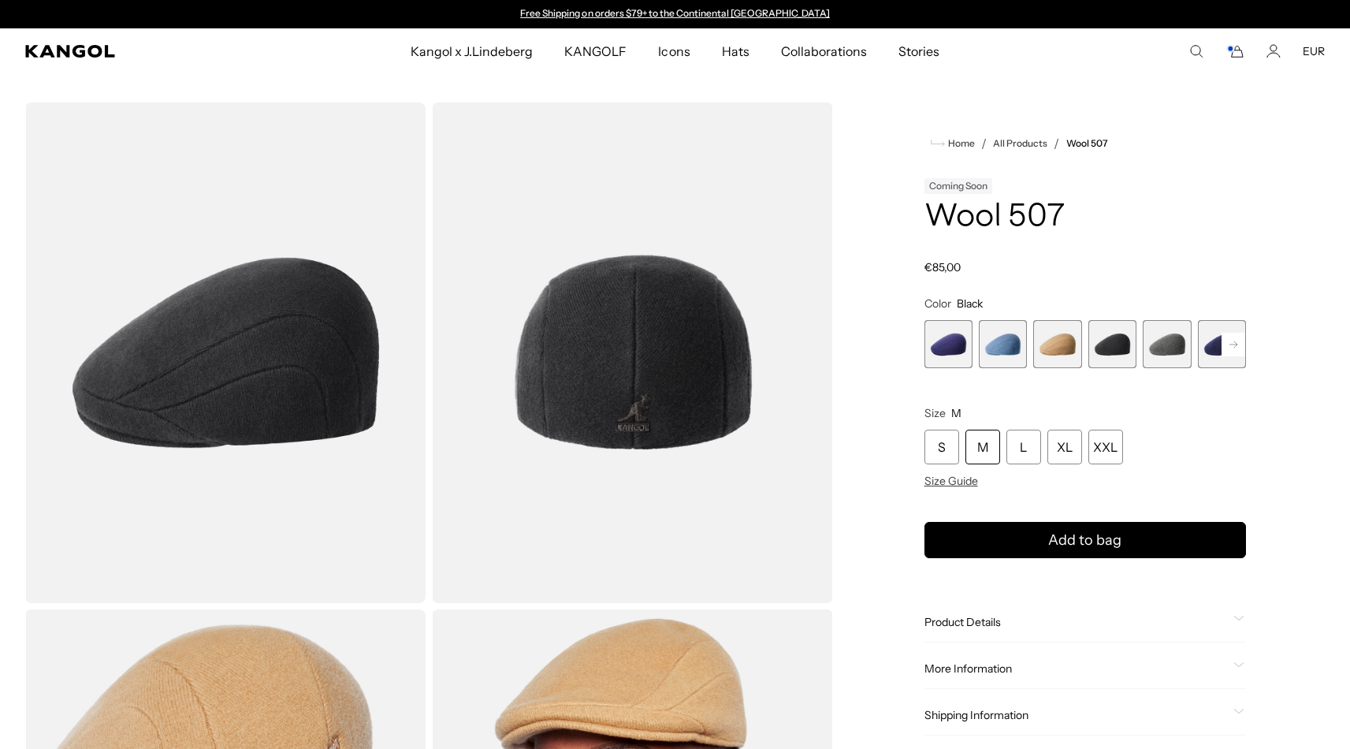
click at [1175, 338] on span "5 of 7" at bounding box center [1167, 344] width 48 height 48
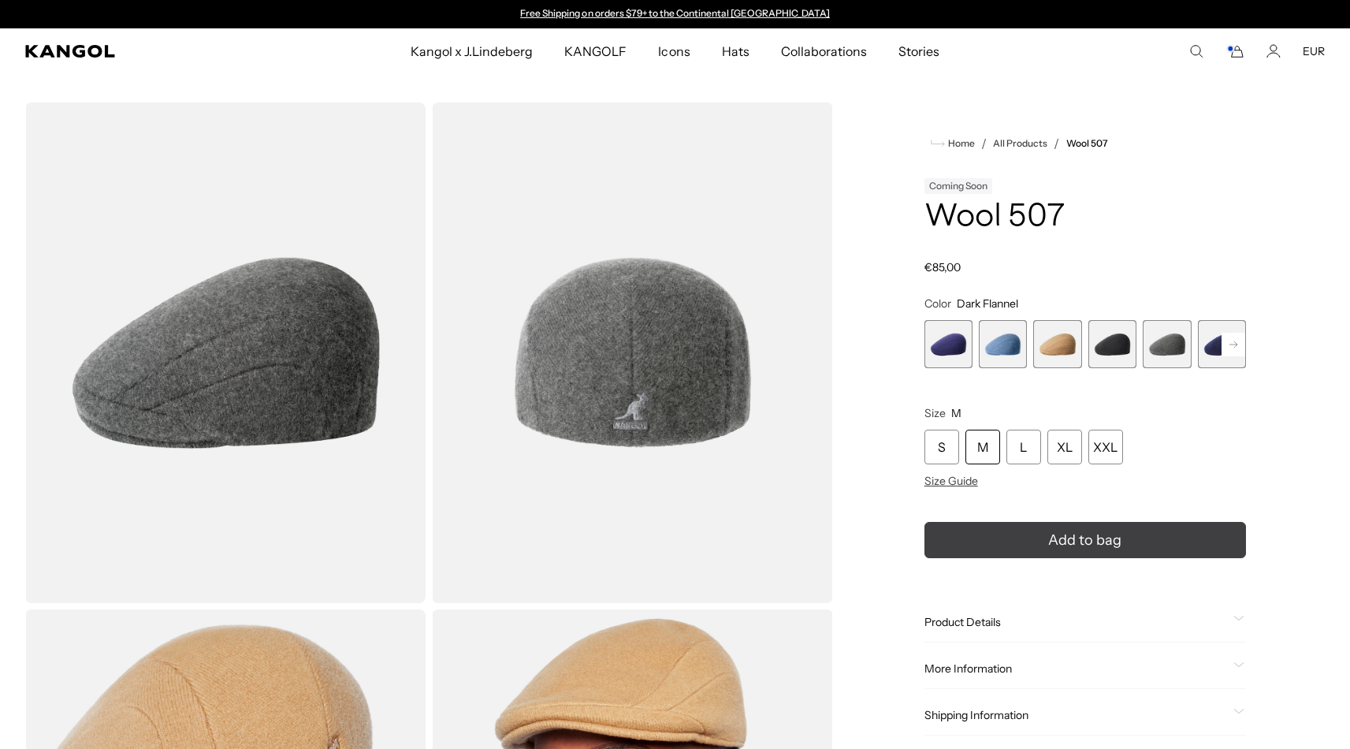
click at [999, 533] on button "Add to bag" at bounding box center [1085, 540] width 322 height 36
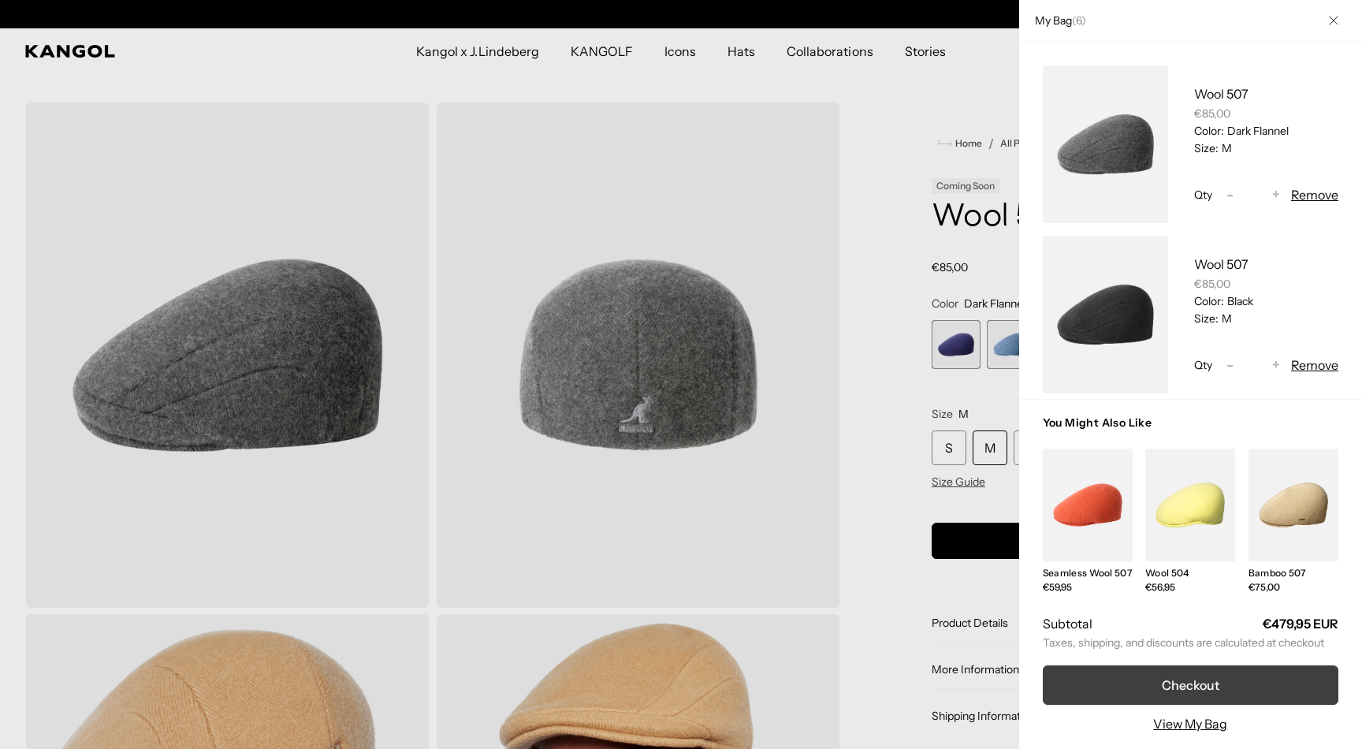
scroll to position [0, 325]
click at [1163, 678] on button "Checkout" at bounding box center [1191, 684] width 296 height 39
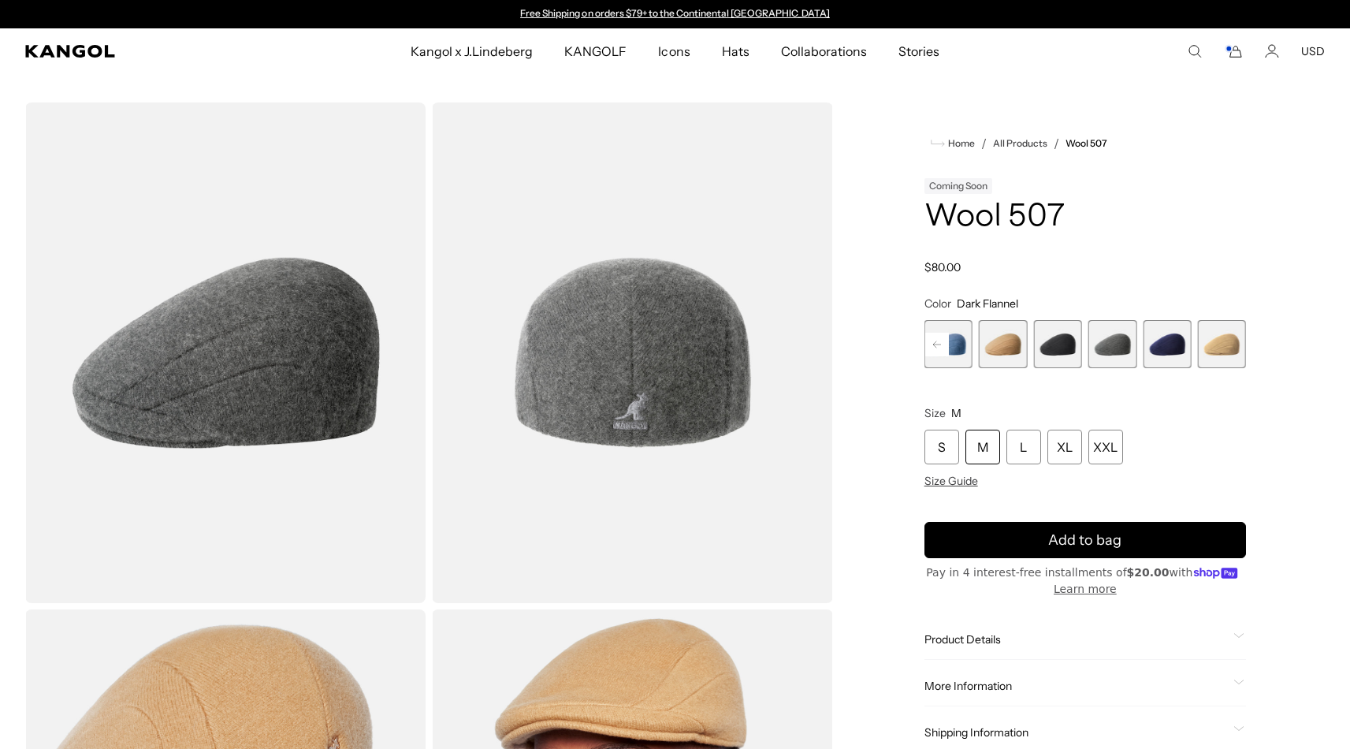
click at [1232, 50] on rect "Cart" at bounding box center [1229, 49] width 6 height 6
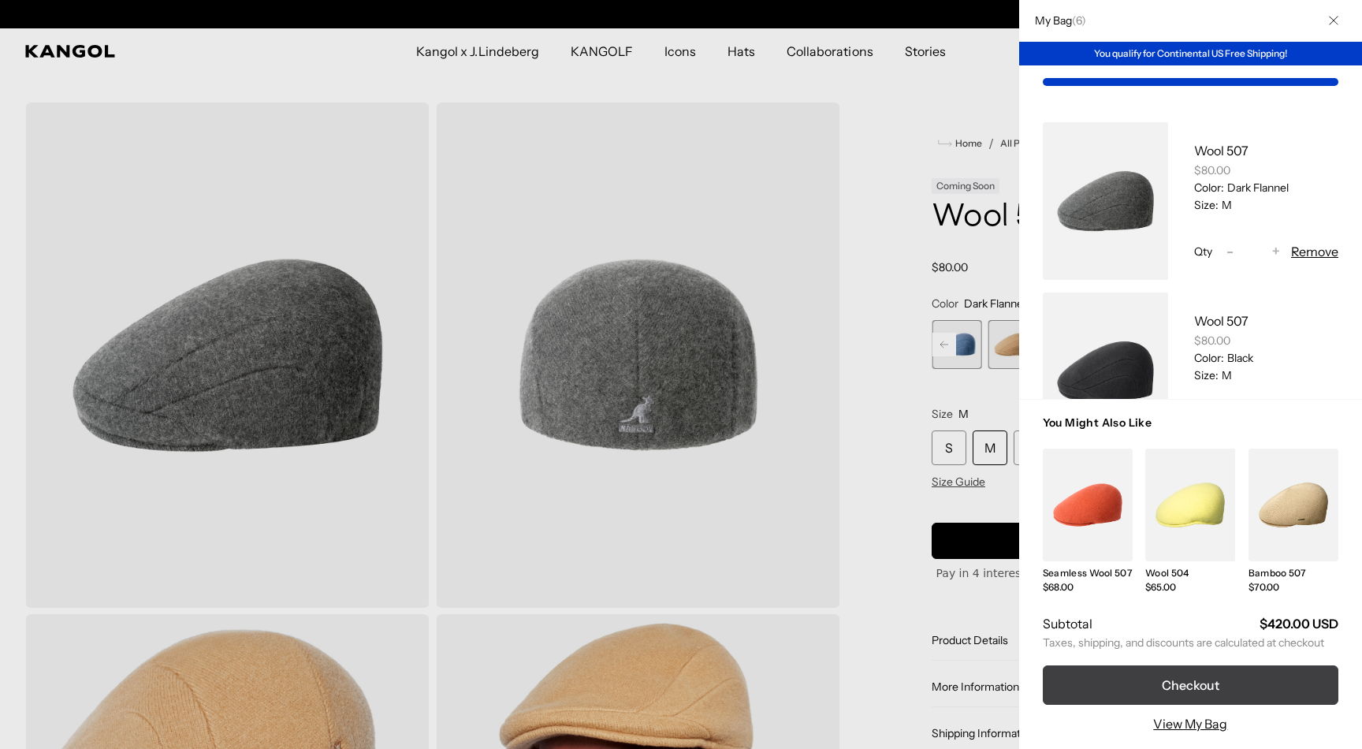
scroll to position [0, 325]
click at [1151, 679] on button "Checkout" at bounding box center [1191, 684] width 296 height 39
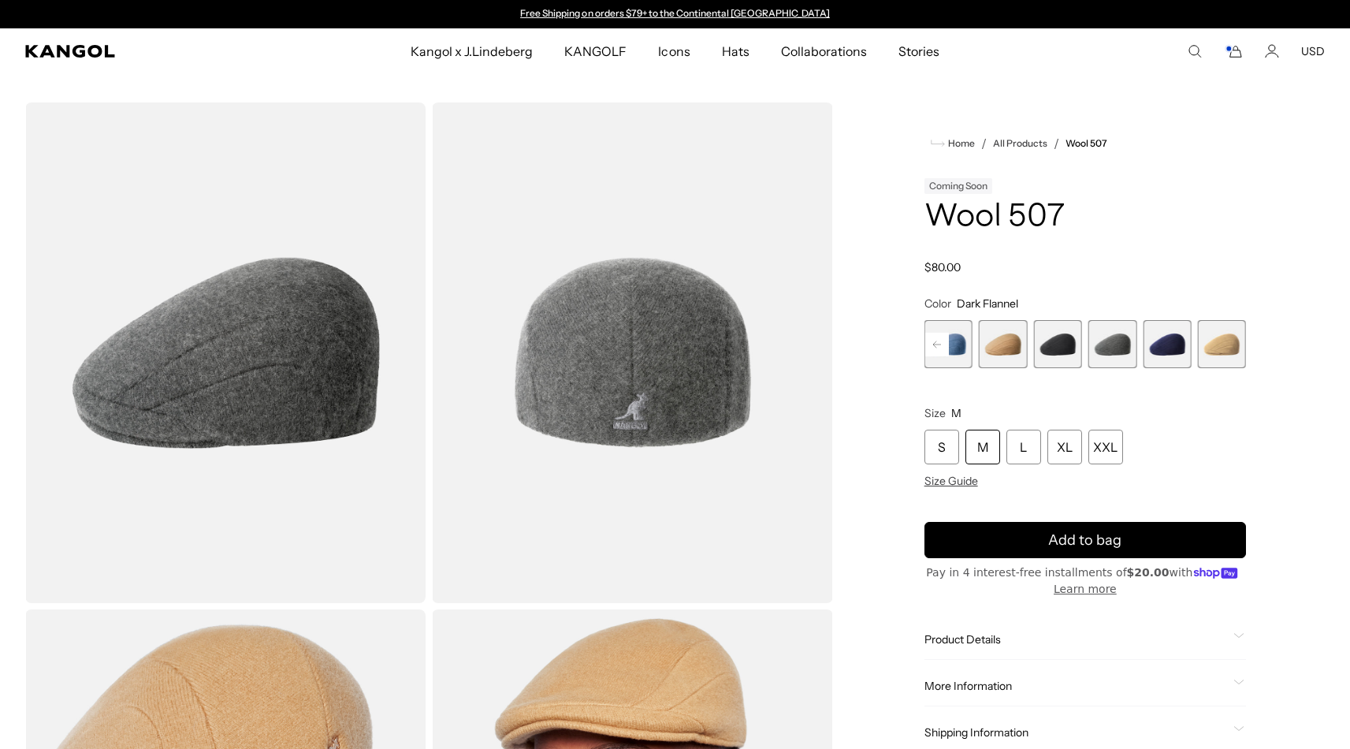
click at [1313, 49] on button "USD" at bounding box center [1313, 51] width 24 height 14
click at [1315, 102] on link "EUR" at bounding box center [1312, 103] width 22 height 14
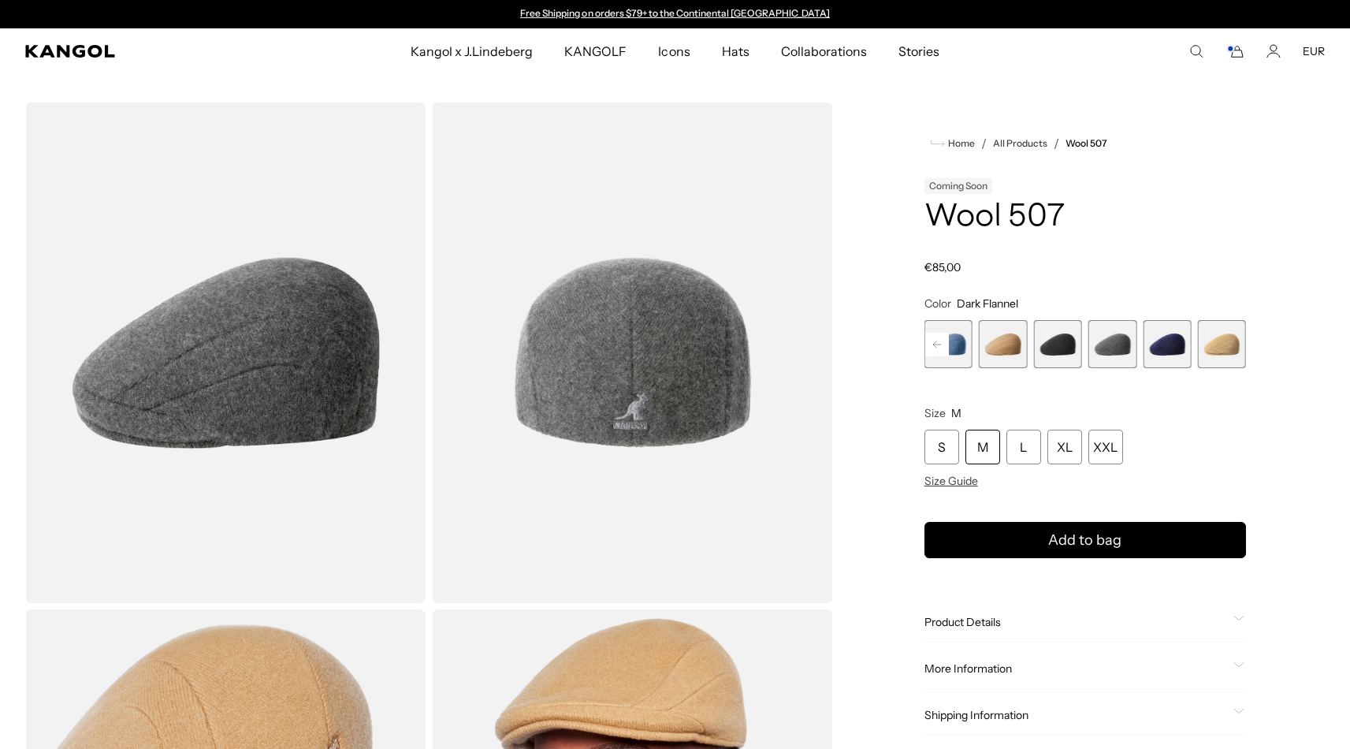
click at [1240, 50] on icon "Cart" at bounding box center [1237, 52] width 11 height 11
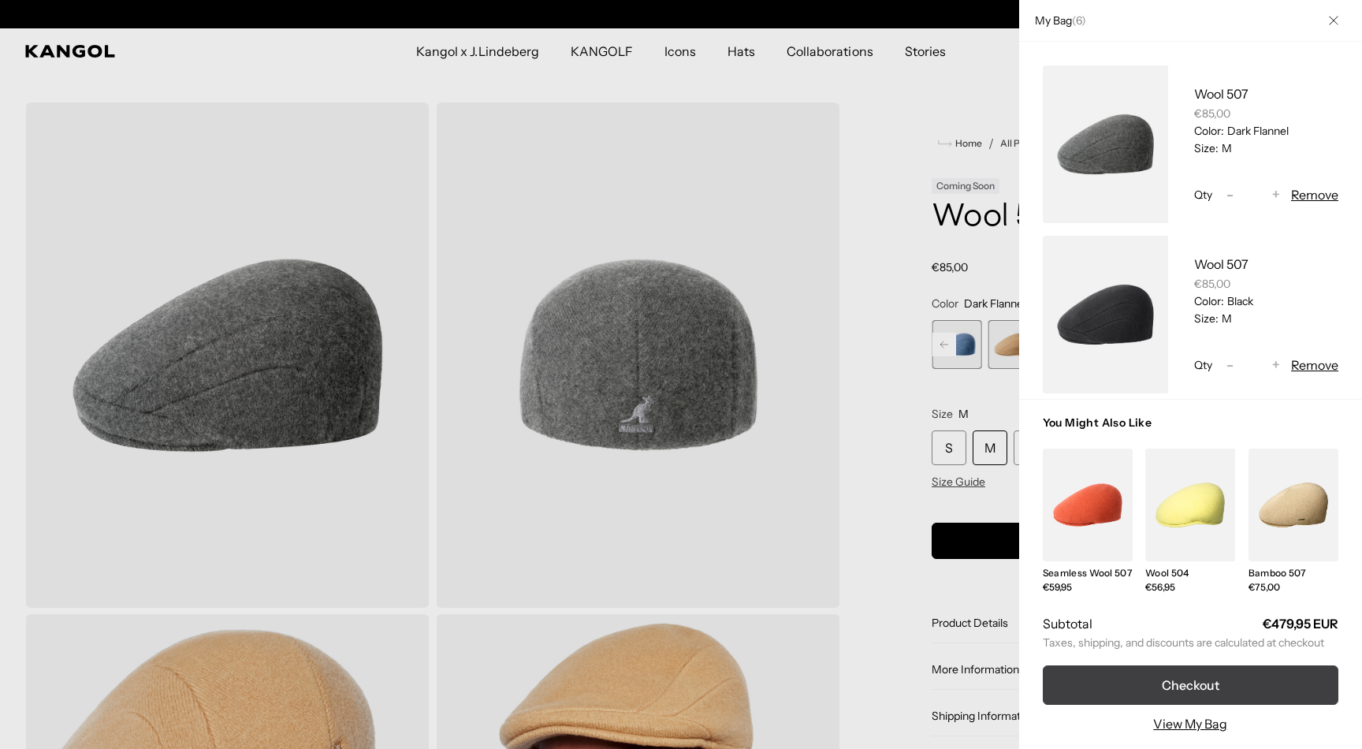
click at [1200, 683] on button "Checkout" at bounding box center [1191, 684] width 296 height 39
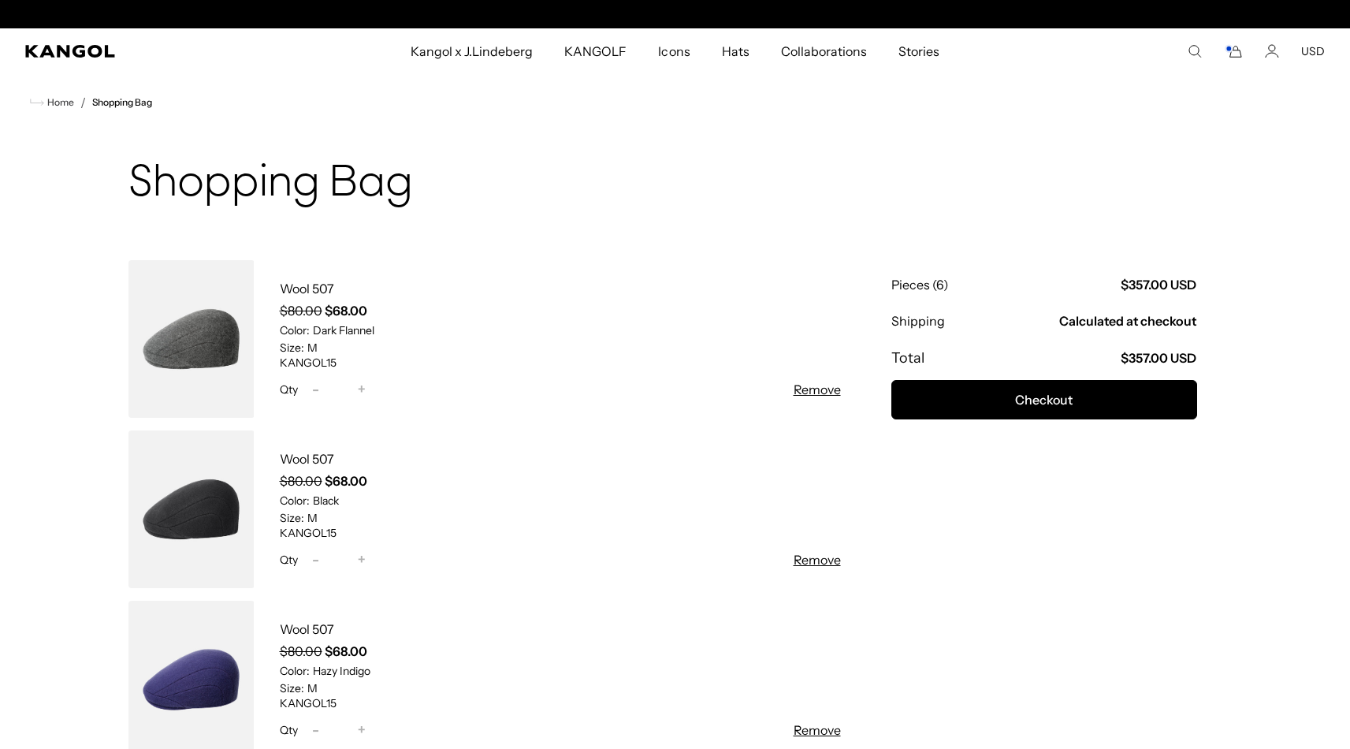
scroll to position [0, 325]
click at [804, 390] on button "Remove" at bounding box center [817, 389] width 47 height 19
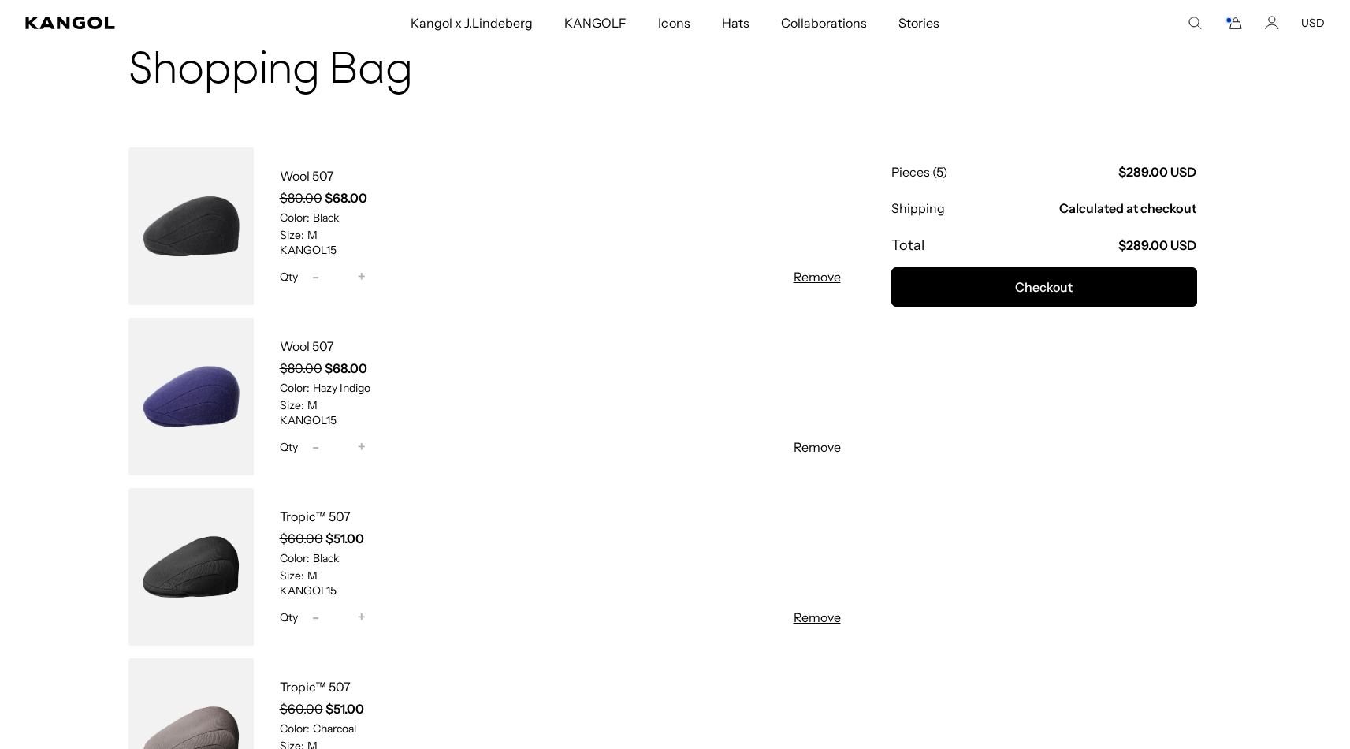
scroll to position [0, 0]
click at [820, 444] on button "Remove" at bounding box center [817, 446] width 47 height 19
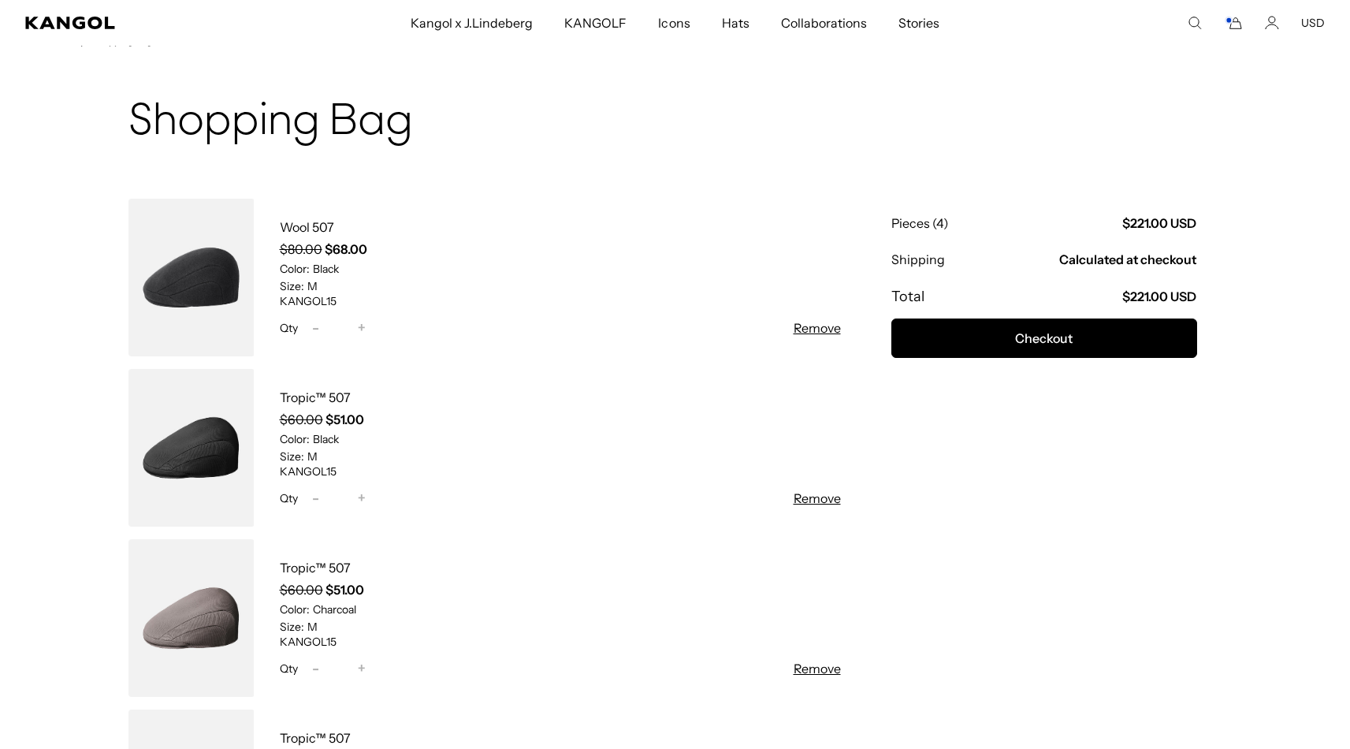
scroll to position [137, 0]
